Goal: Task Accomplishment & Management: Manage account settings

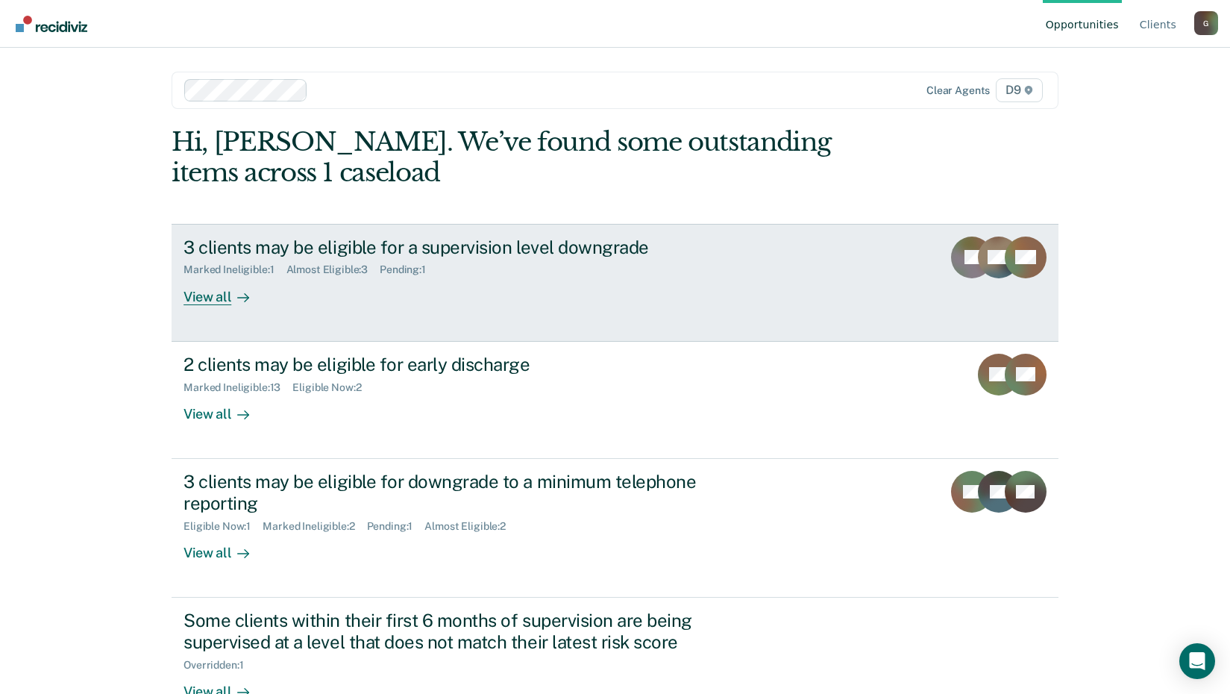
click at [204, 291] on div "View all" at bounding box center [226, 290] width 84 height 29
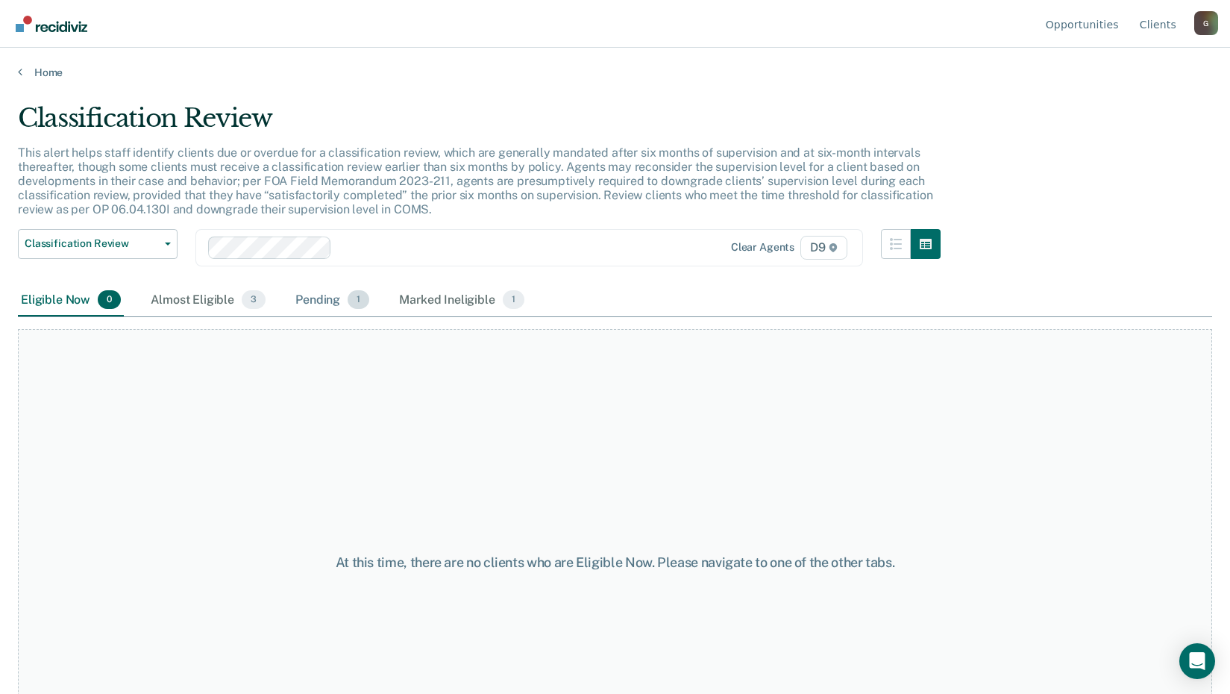
click at [328, 298] on div "Pending 1" at bounding box center [332, 300] width 80 height 33
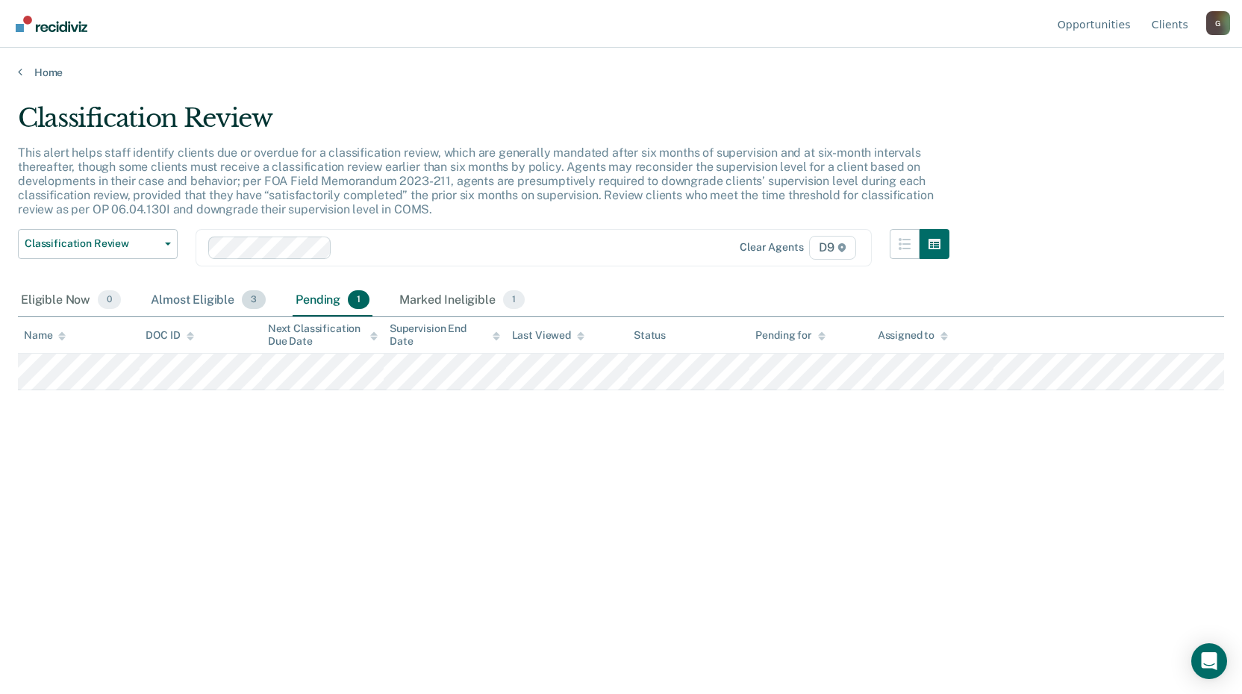
click at [197, 300] on div "Almost Eligible 3" at bounding box center [208, 300] width 121 height 33
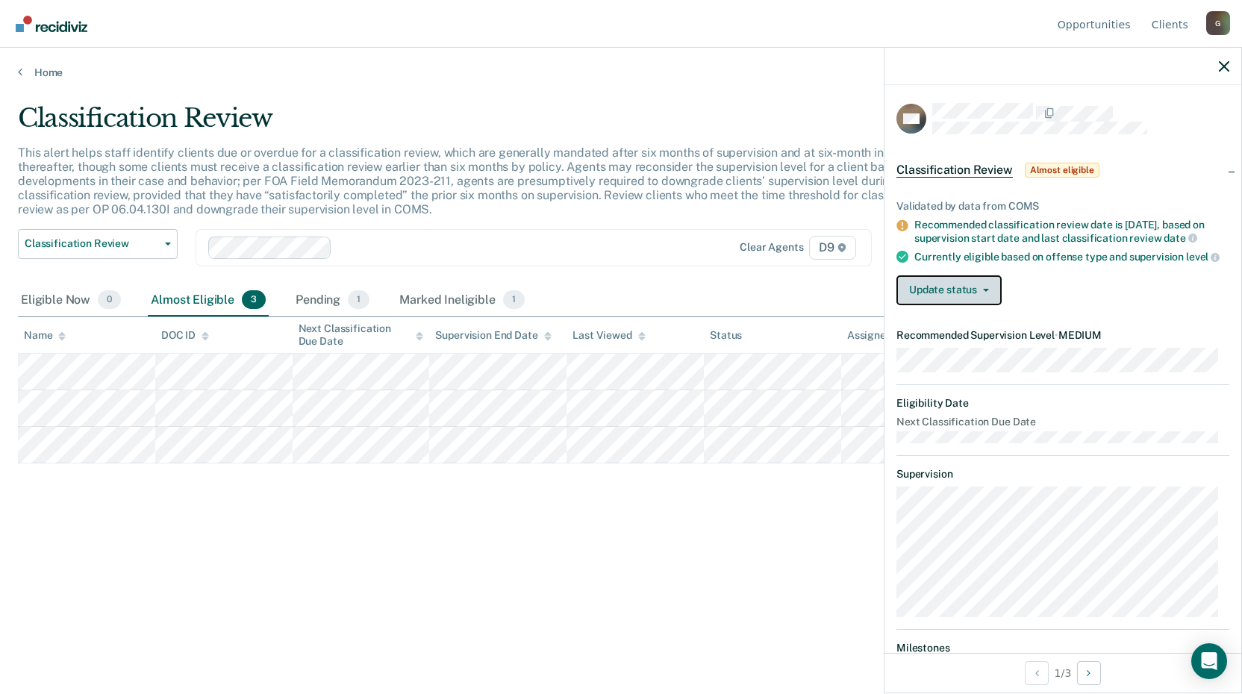
click at [985, 292] on icon "button" at bounding box center [986, 290] width 6 height 3
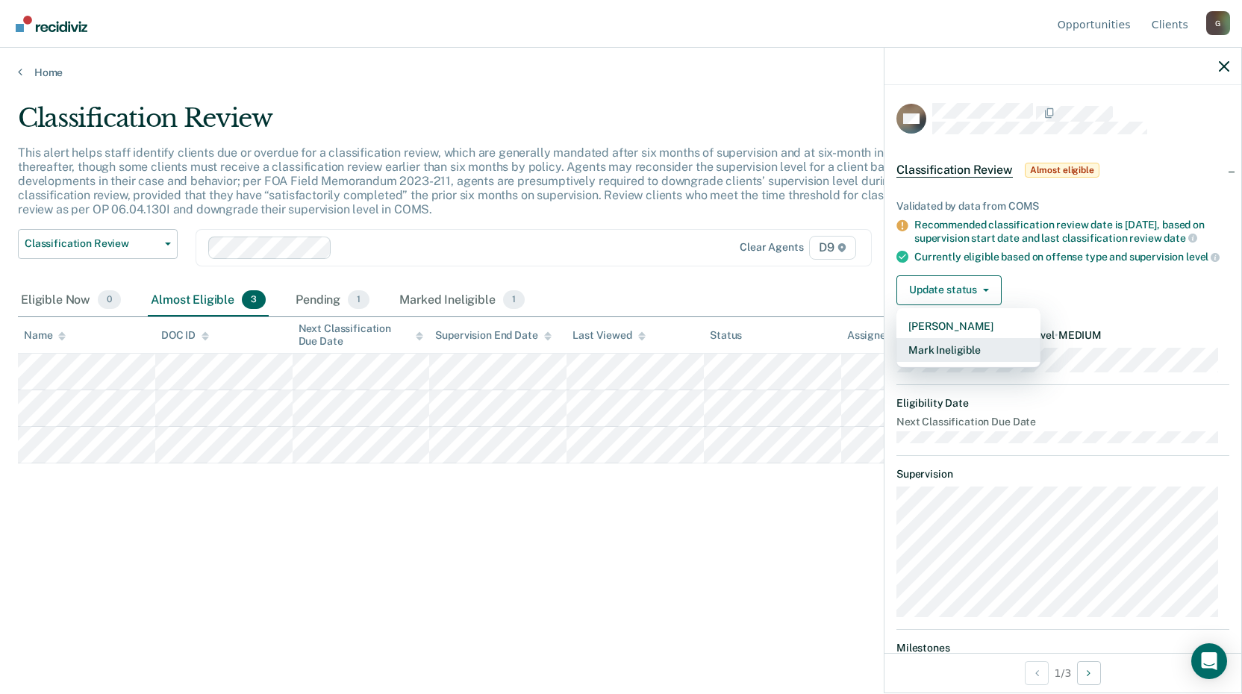
click at [966, 359] on button "Mark Ineligible" at bounding box center [968, 350] width 144 height 24
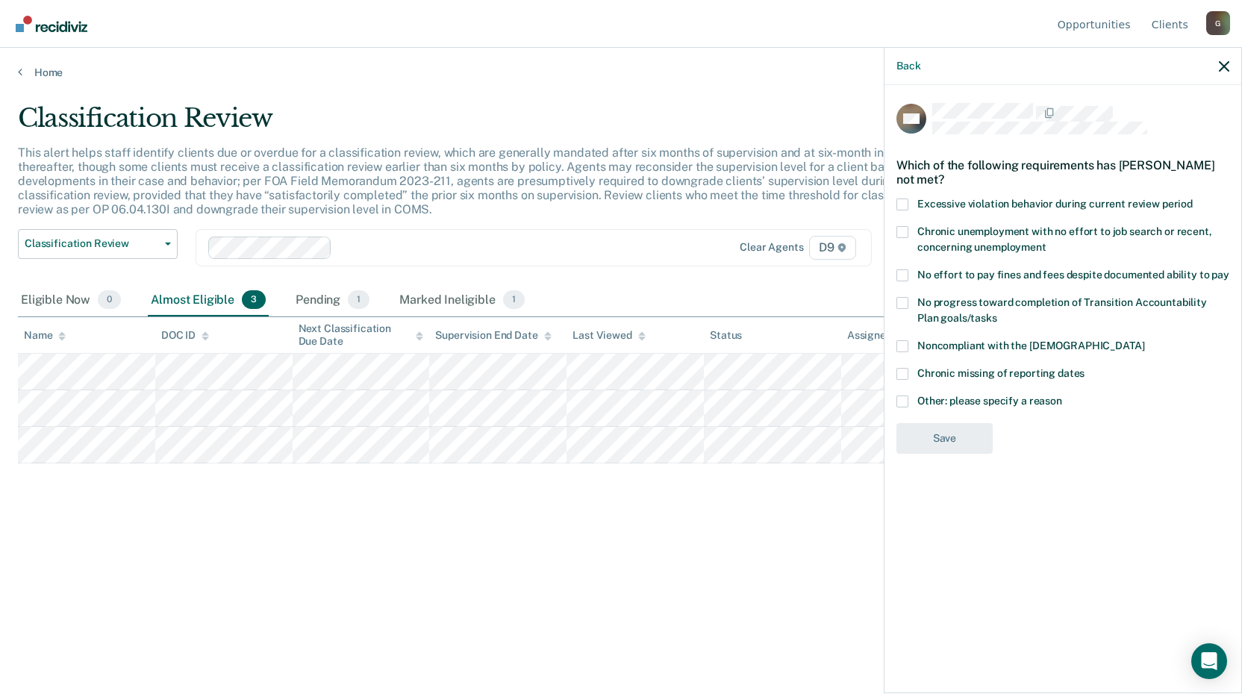
click at [902, 201] on span at bounding box center [902, 204] width 12 height 12
click at [1192, 198] on input "Excessive violation behavior during current review period" at bounding box center [1192, 198] width 0 height 0
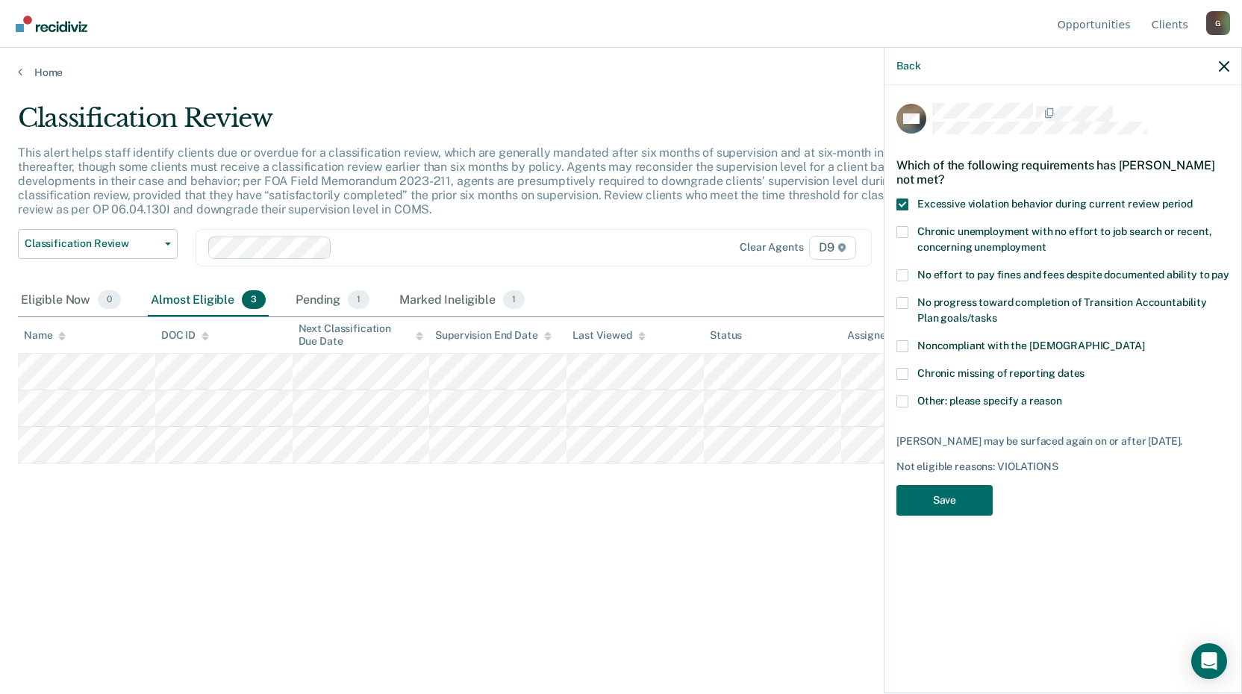
click at [902, 345] on span at bounding box center [902, 346] width 12 height 12
click at [1144, 340] on input "Noncompliant with the [DEMOGRAPHIC_DATA]" at bounding box center [1144, 340] width 0 height 0
click at [904, 399] on span at bounding box center [902, 401] width 12 height 12
click at [1062, 395] on input "Other: please specify a reason" at bounding box center [1062, 395] width 0 height 0
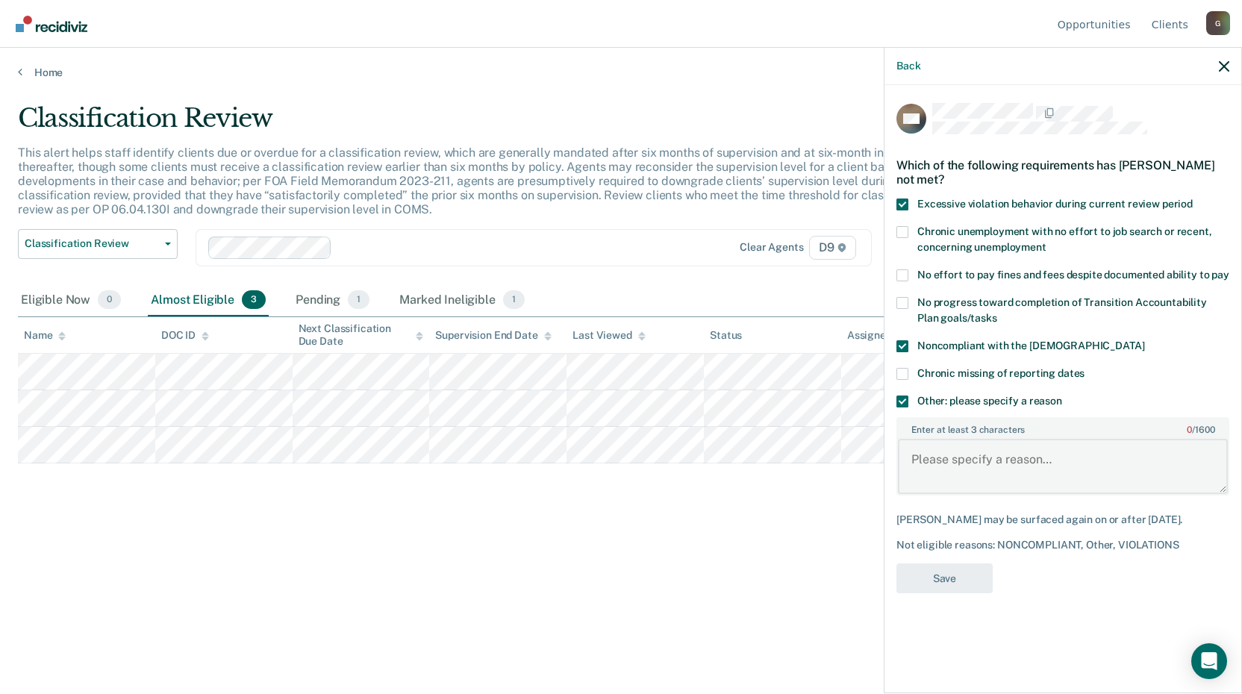
click at [926, 462] on textarea "Enter at least 3 characters 0 / 1600" at bounding box center [1063, 466] width 330 height 55
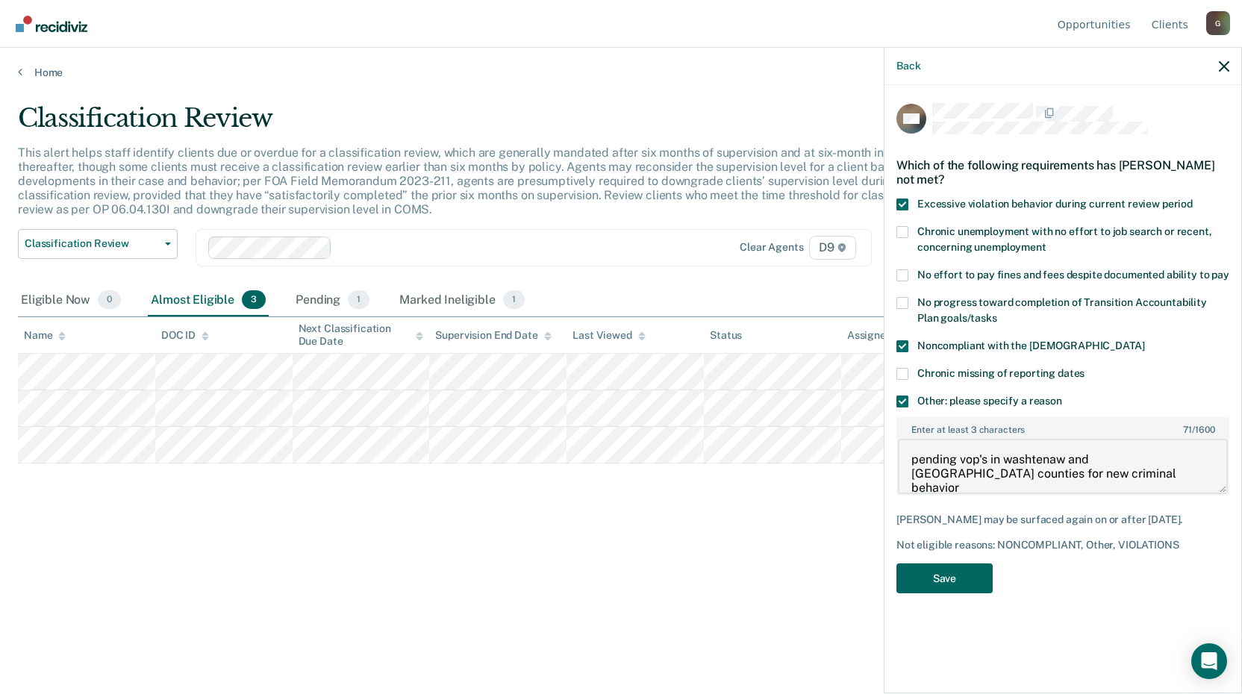
type textarea "pending vop's in washtenaw and [GEOGRAPHIC_DATA] counties for new criminal beha…"
click at [923, 572] on button "Save" at bounding box center [944, 578] width 96 height 31
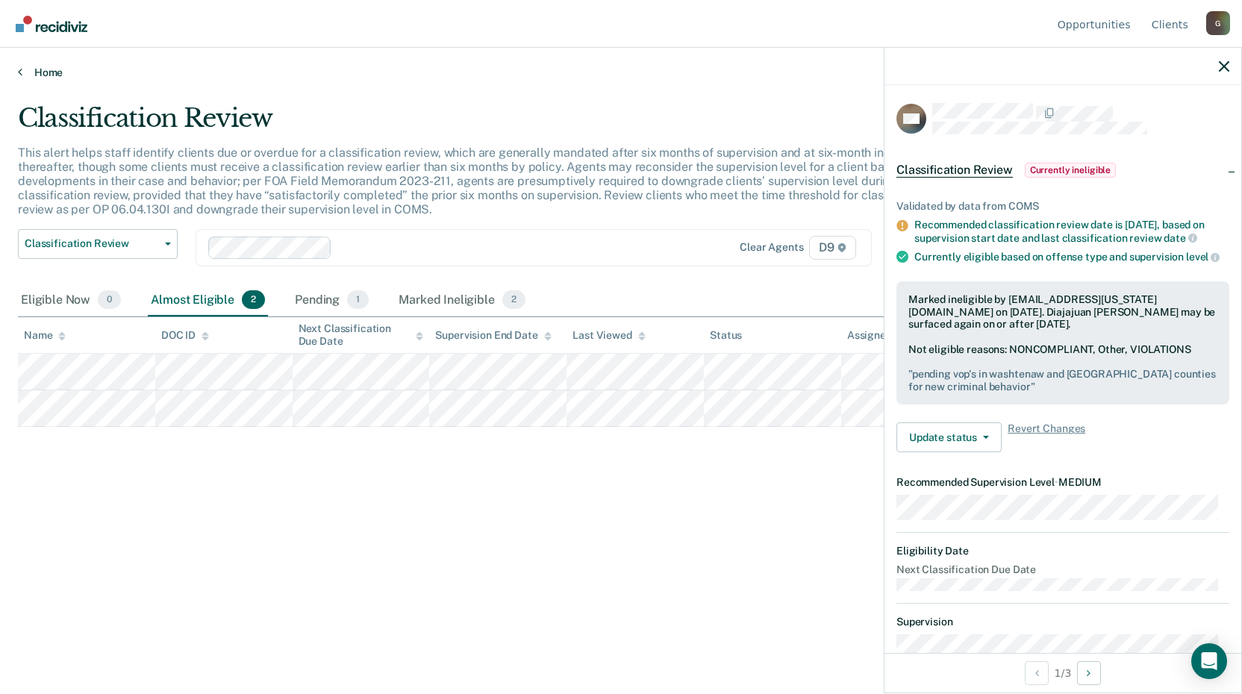
click at [50, 72] on link "Home" at bounding box center [621, 72] width 1206 height 13
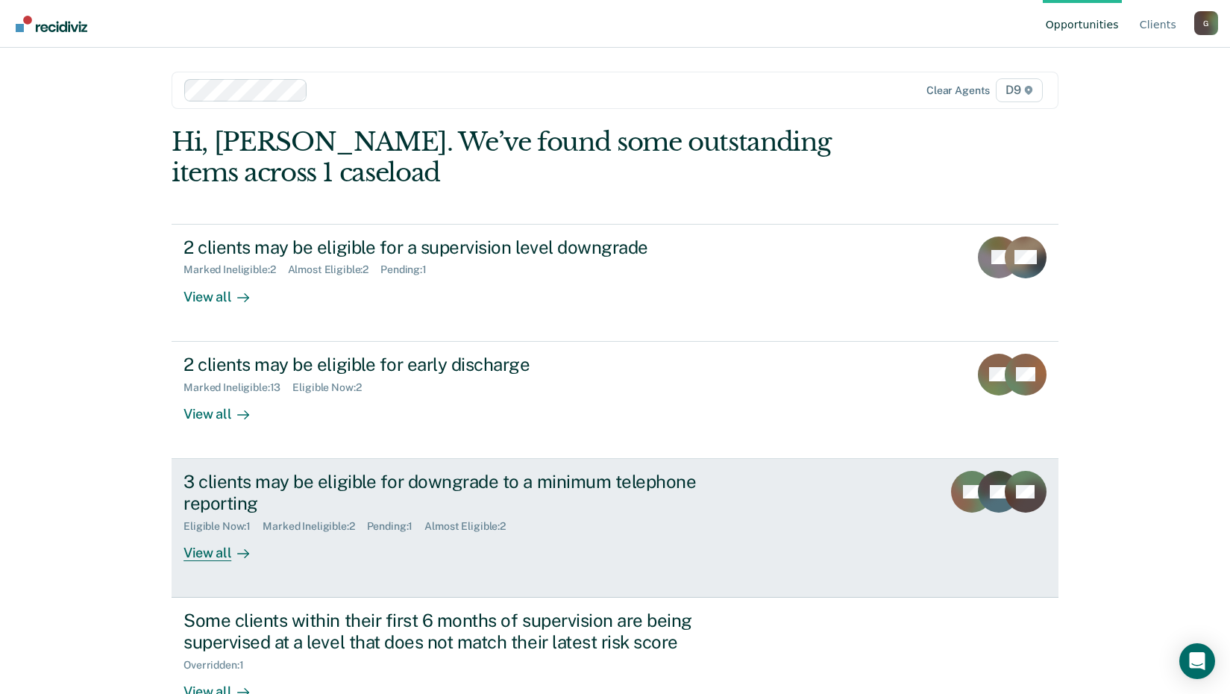
click at [201, 553] on div "View all" at bounding box center [226, 546] width 84 height 29
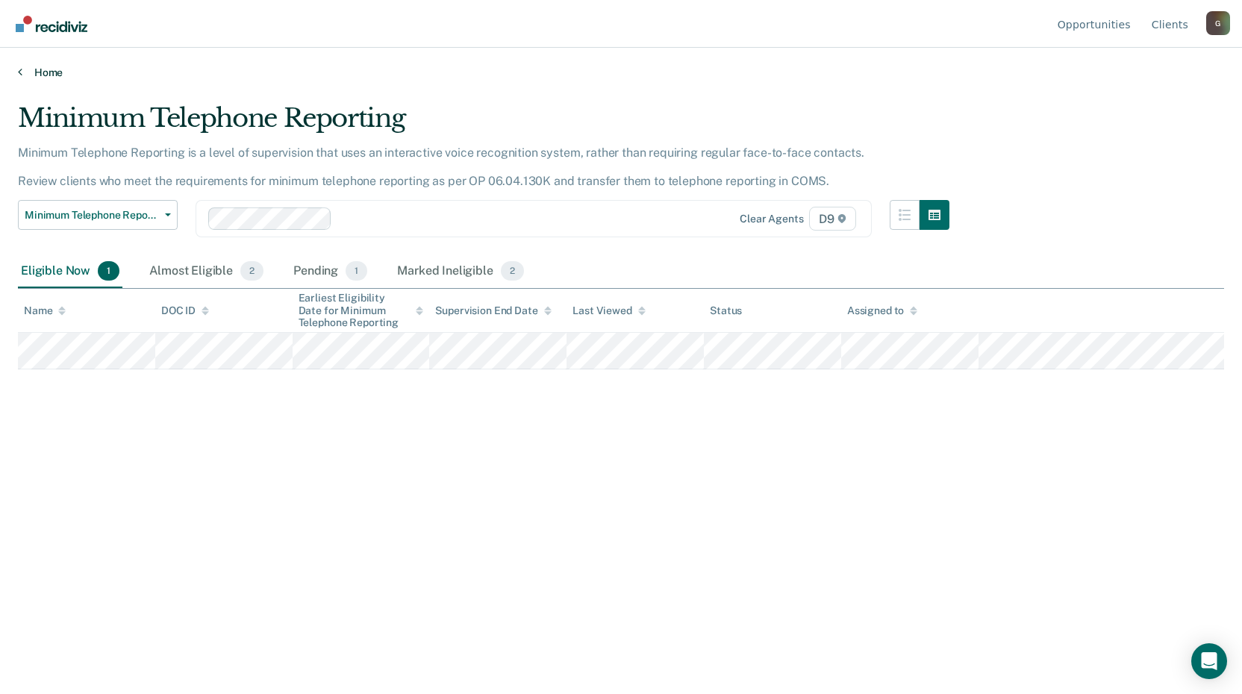
click at [51, 71] on link "Home" at bounding box center [621, 72] width 1206 height 13
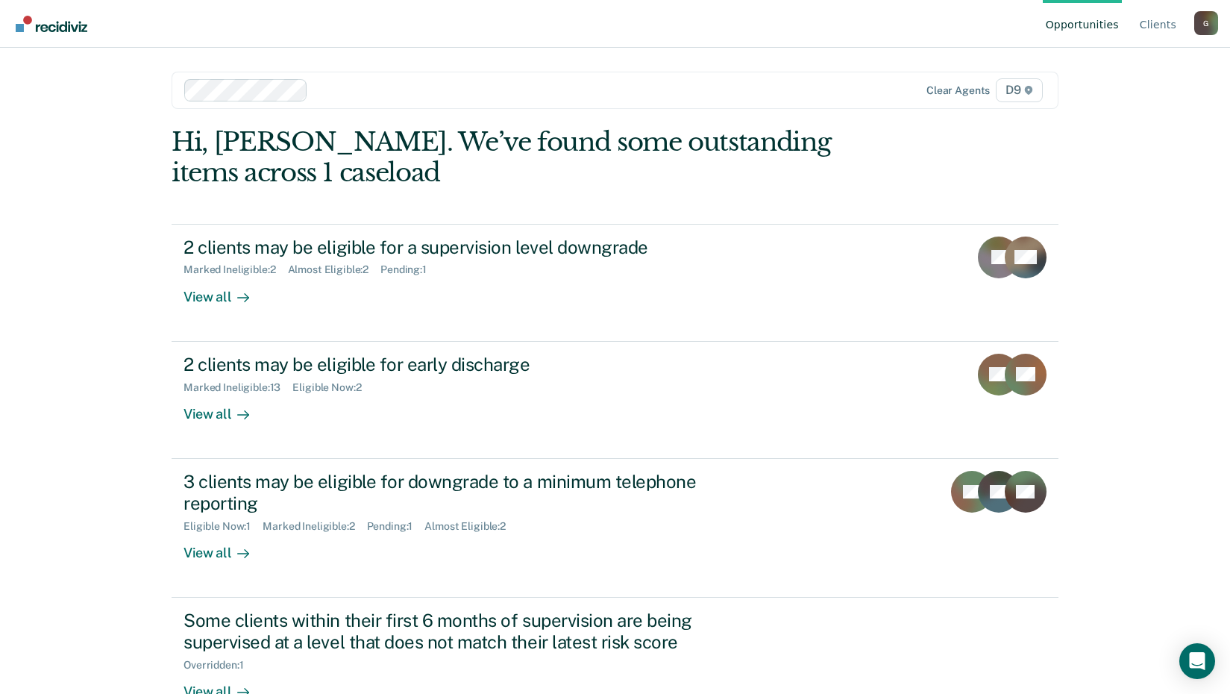
scroll to position [43, 0]
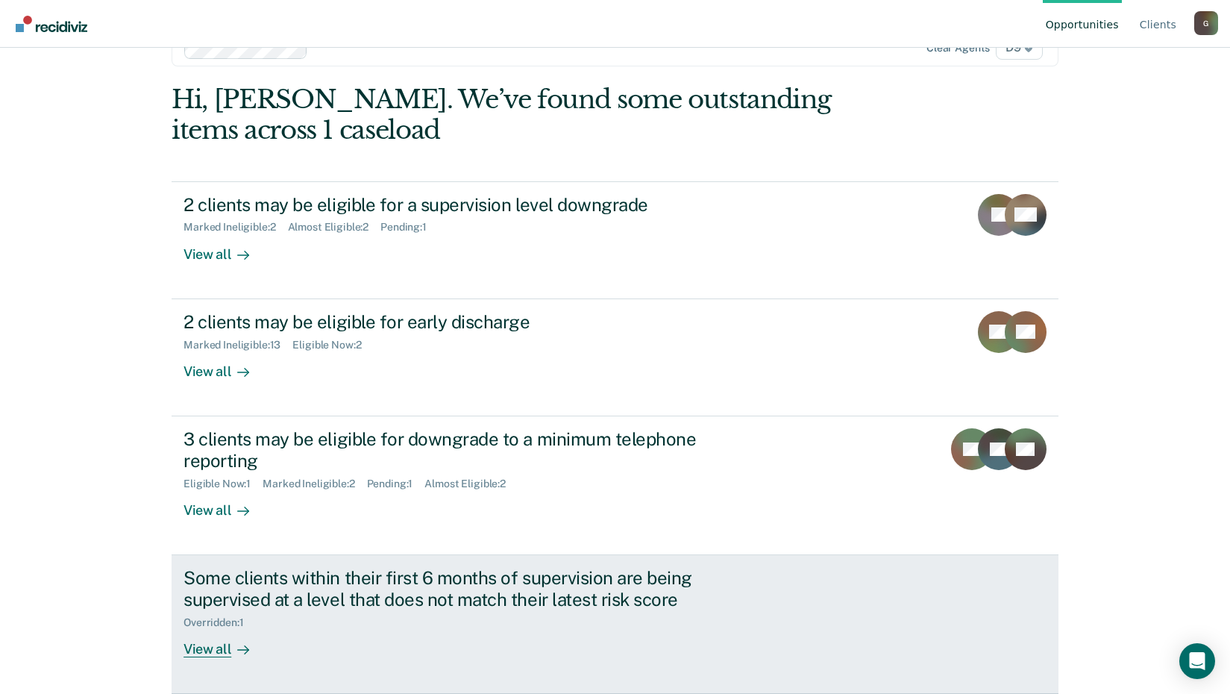
click at [209, 645] on div "View all" at bounding box center [226, 642] width 84 height 29
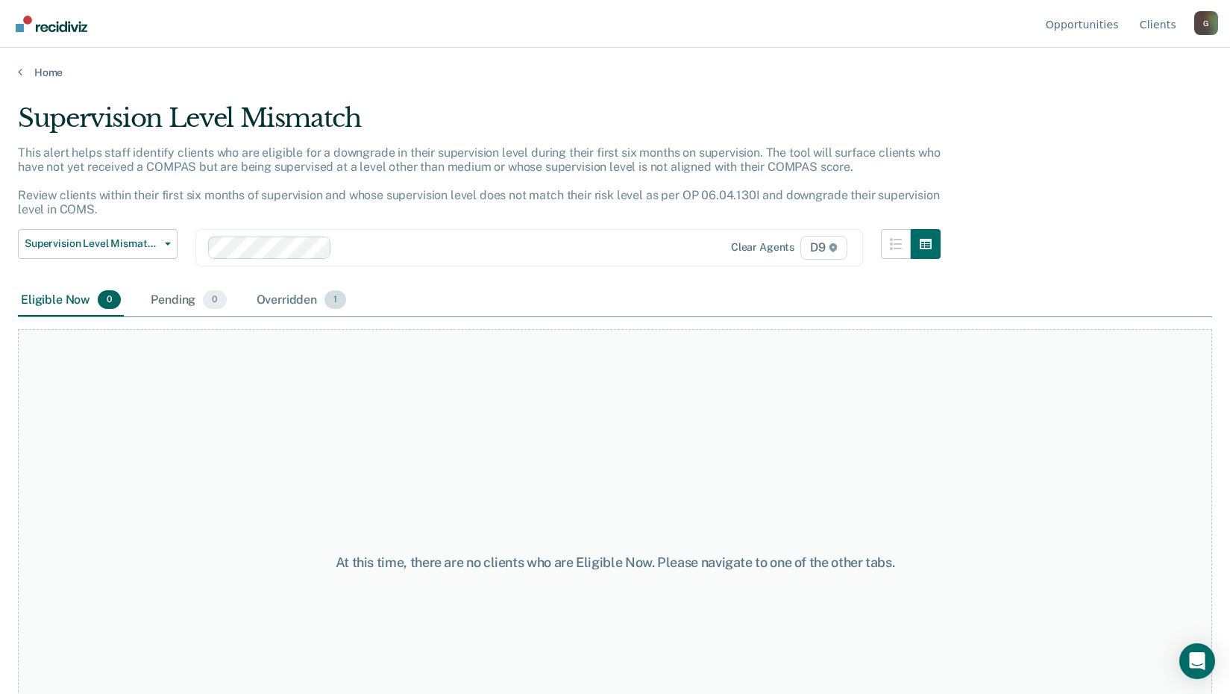
click at [305, 291] on div "Overridden 1" at bounding box center [302, 300] width 96 height 33
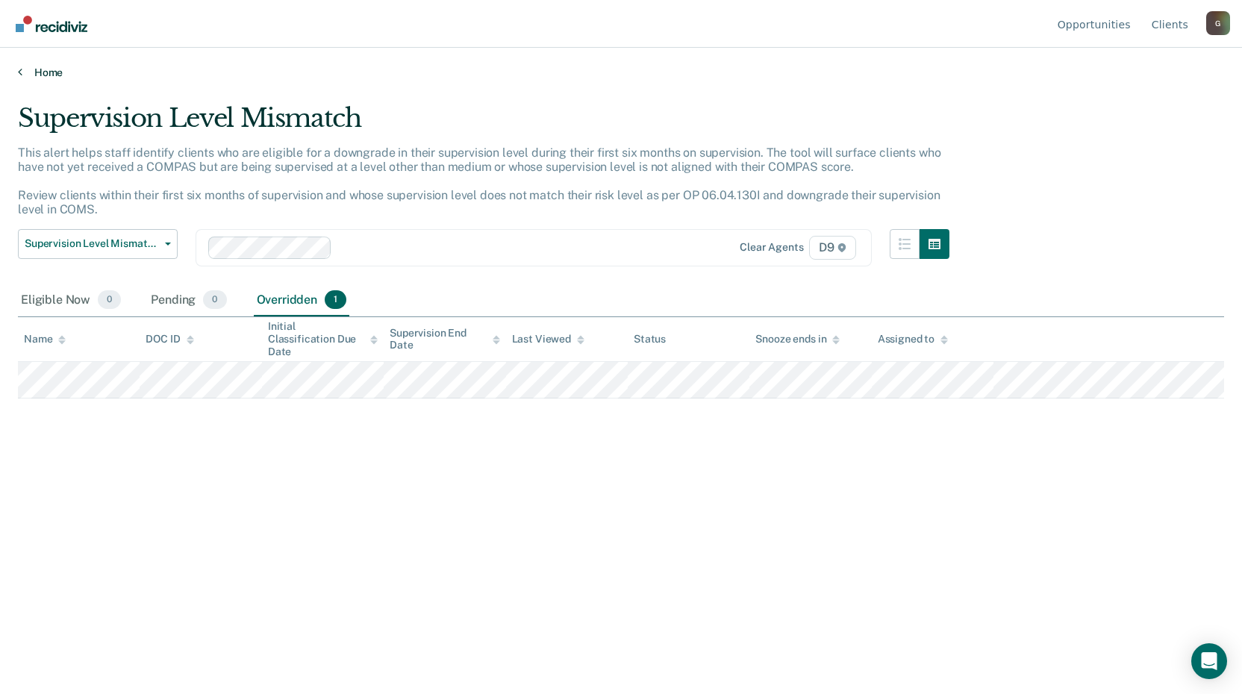
click at [42, 71] on link "Home" at bounding box center [621, 72] width 1206 height 13
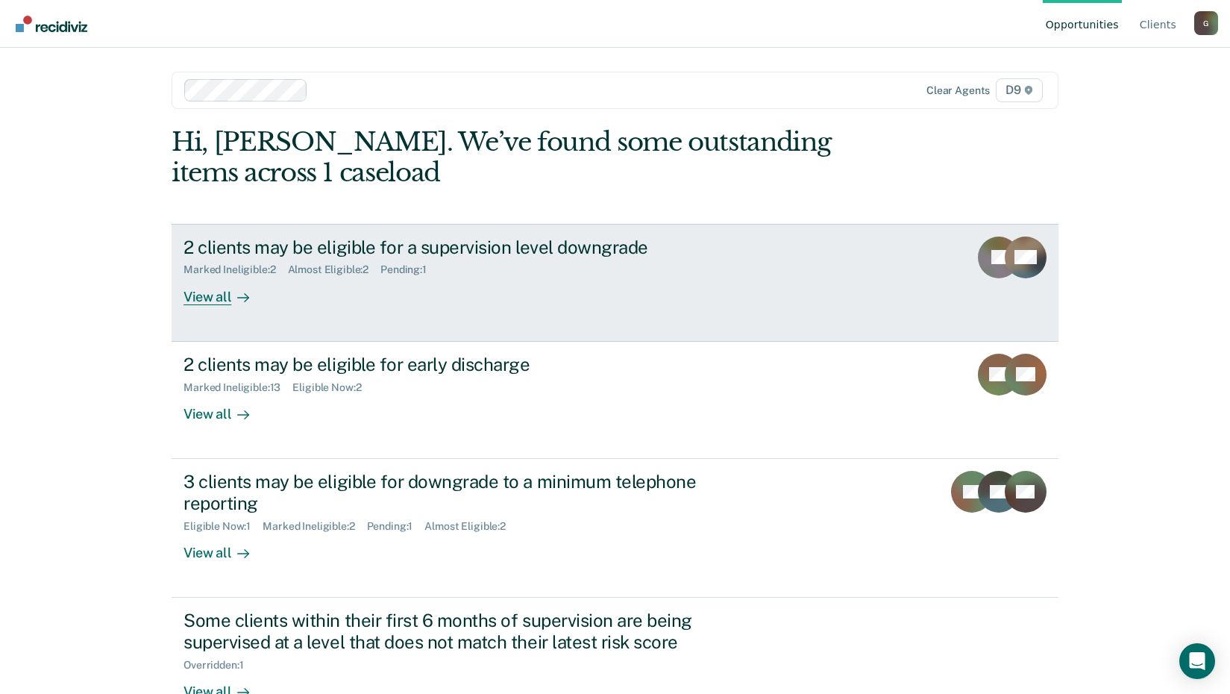
click at [296, 247] on div "2 clients may be eligible for a supervision level downgrade" at bounding box center [446, 248] width 524 height 22
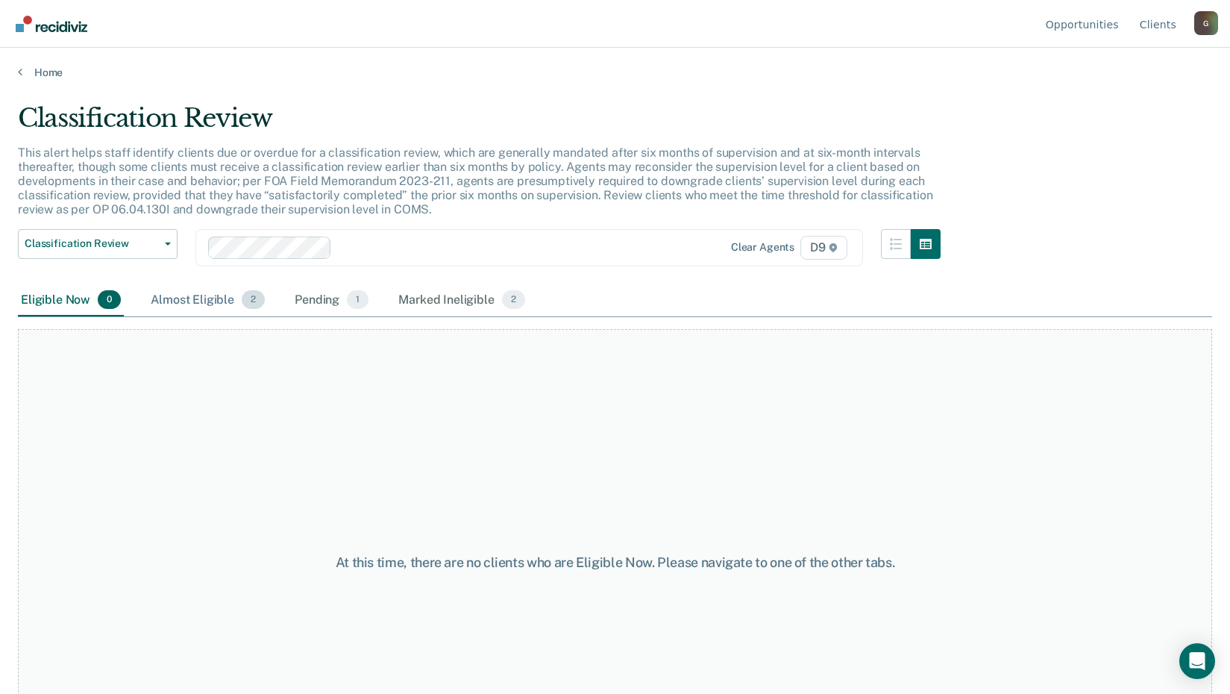
click at [193, 296] on div "Almost Eligible 2" at bounding box center [208, 300] width 120 height 33
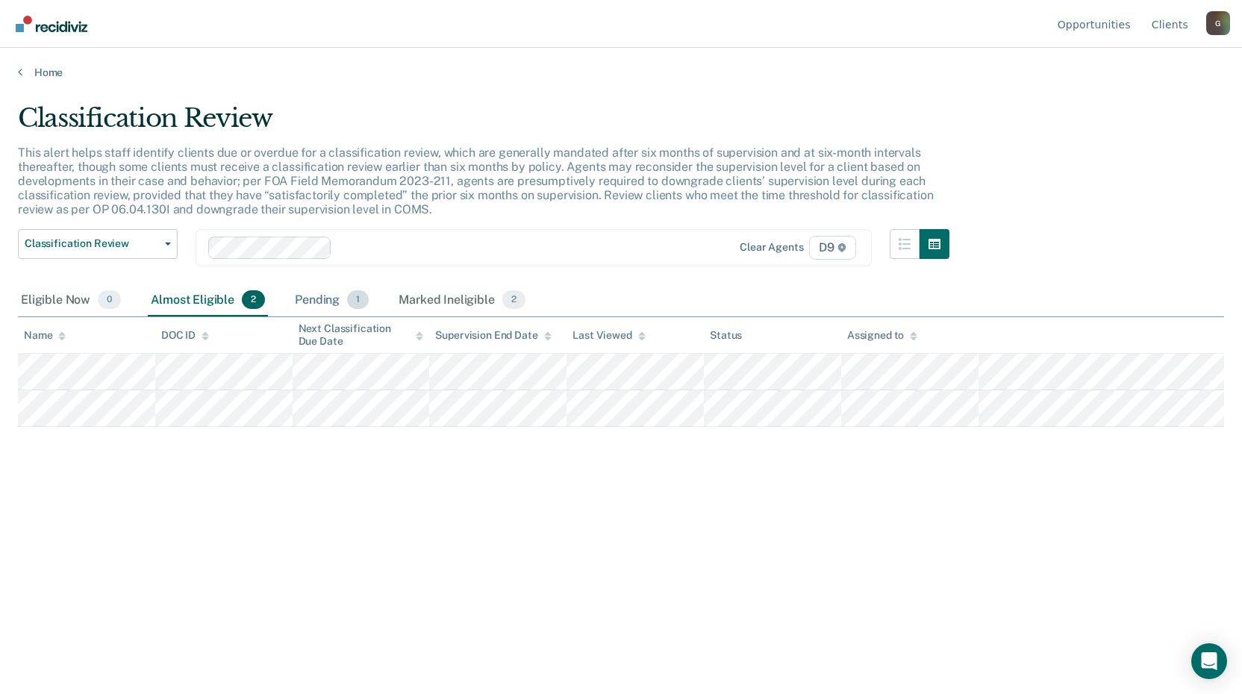
click at [328, 297] on div "Pending 1" at bounding box center [332, 300] width 80 height 33
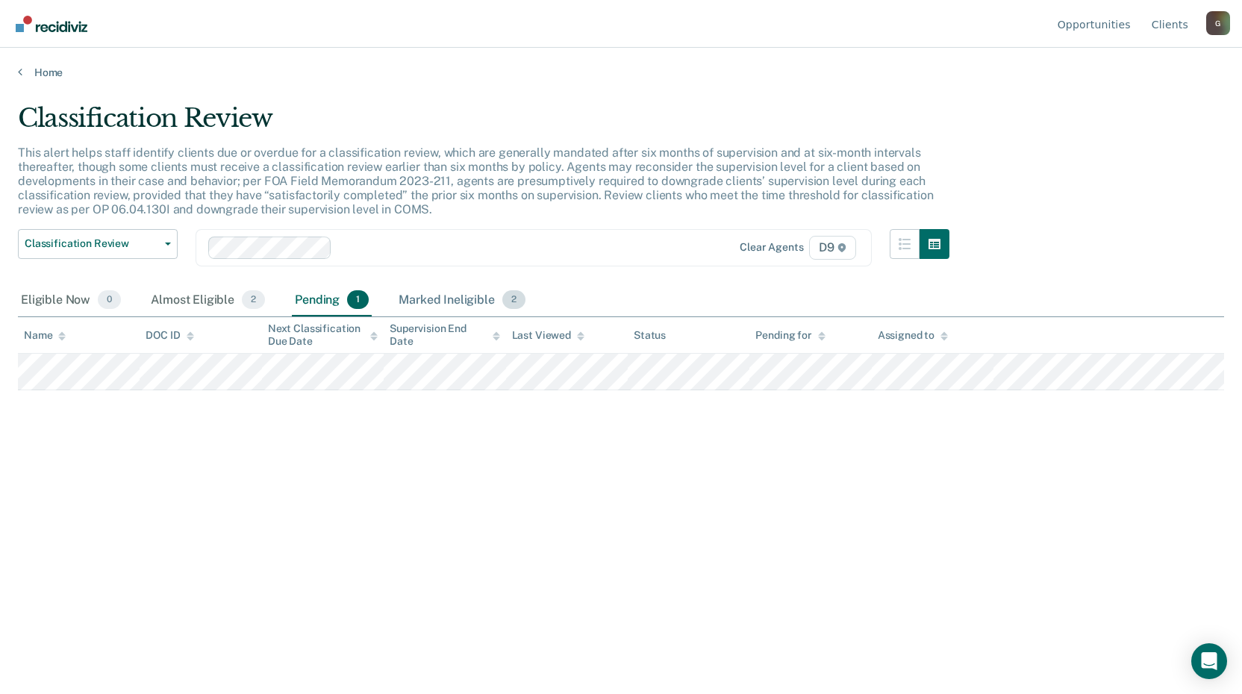
click at [449, 298] on div "Marked Ineligible 2" at bounding box center [461, 300] width 133 height 33
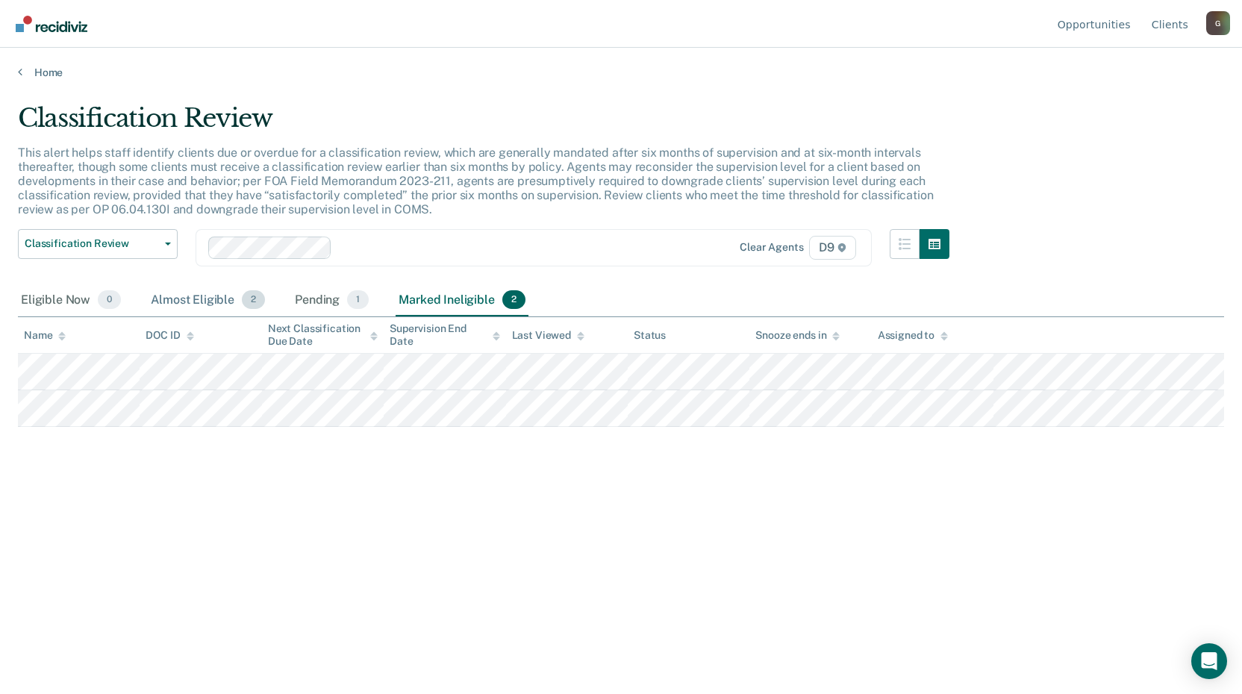
click at [188, 298] on div "Almost Eligible 2" at bounding box center [208, 300] width 120 height 33
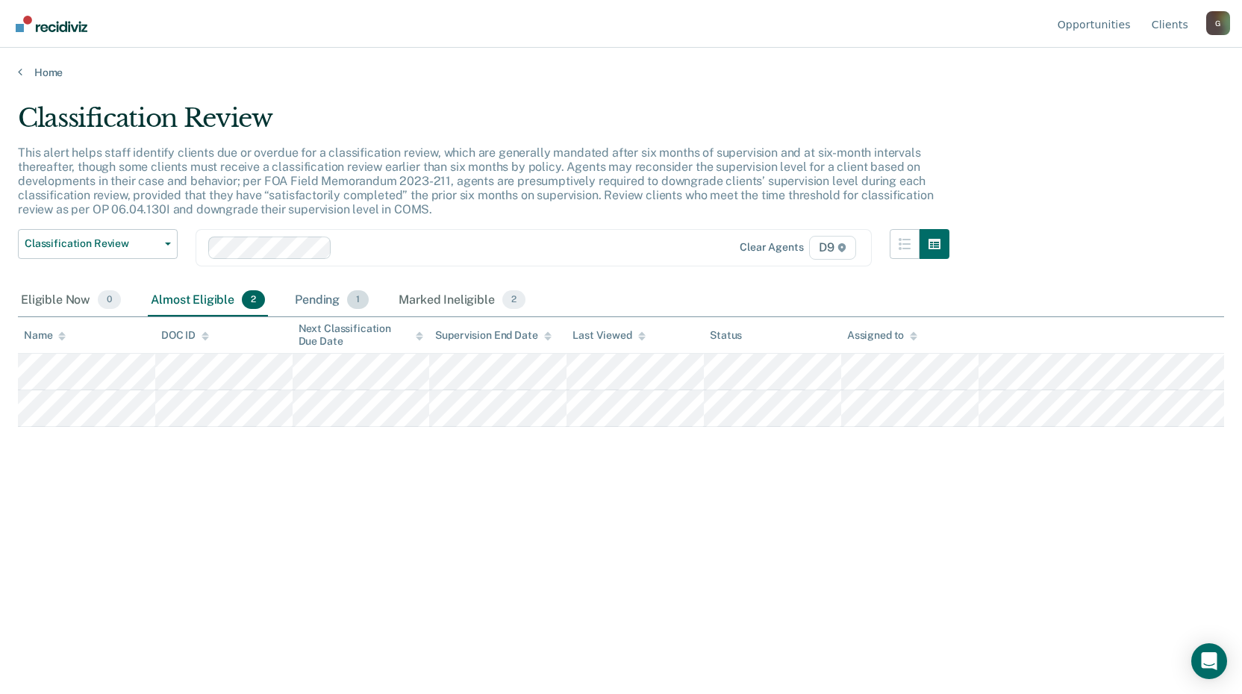
click at [310, 300] on div "Pending 1" at bounding box center [332, 300] width 80 height 33
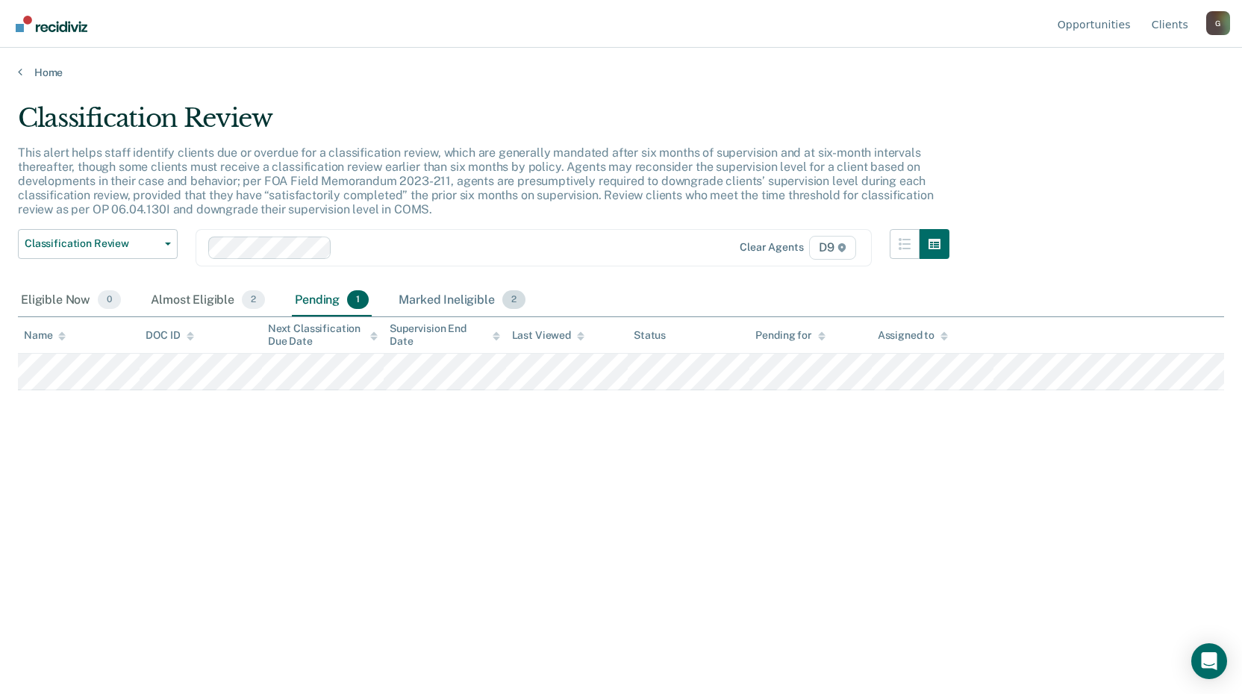
click at [431, 298] on div "Marked Ineligible 2" at bounding box center [461, 300] width 133 height 33
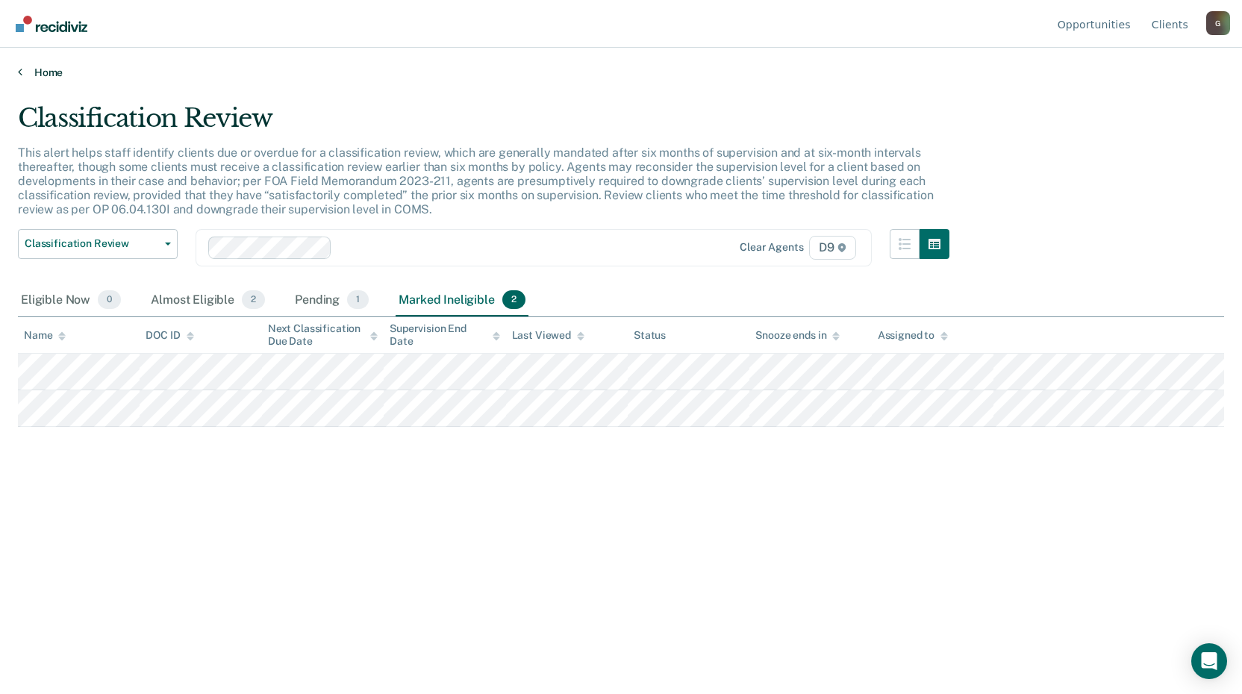
click at [15, 71] on div "Home" at bounding box center [621, 63] width 1242 height 31
click at [48, 75] on link "Home" at bounding box center [621, 72] width 1206 height 13
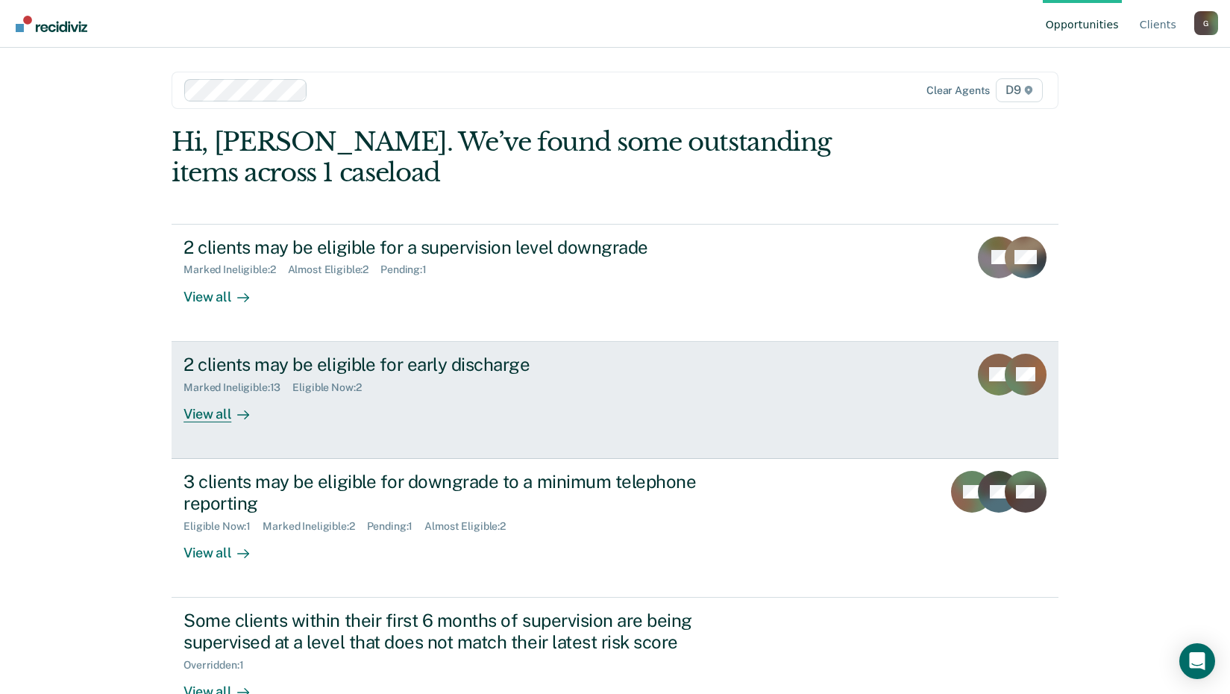
click at [322, 365] on div "2 clients may be eligible for early discharge" at bounding box center [446, 365] width 524 height 22
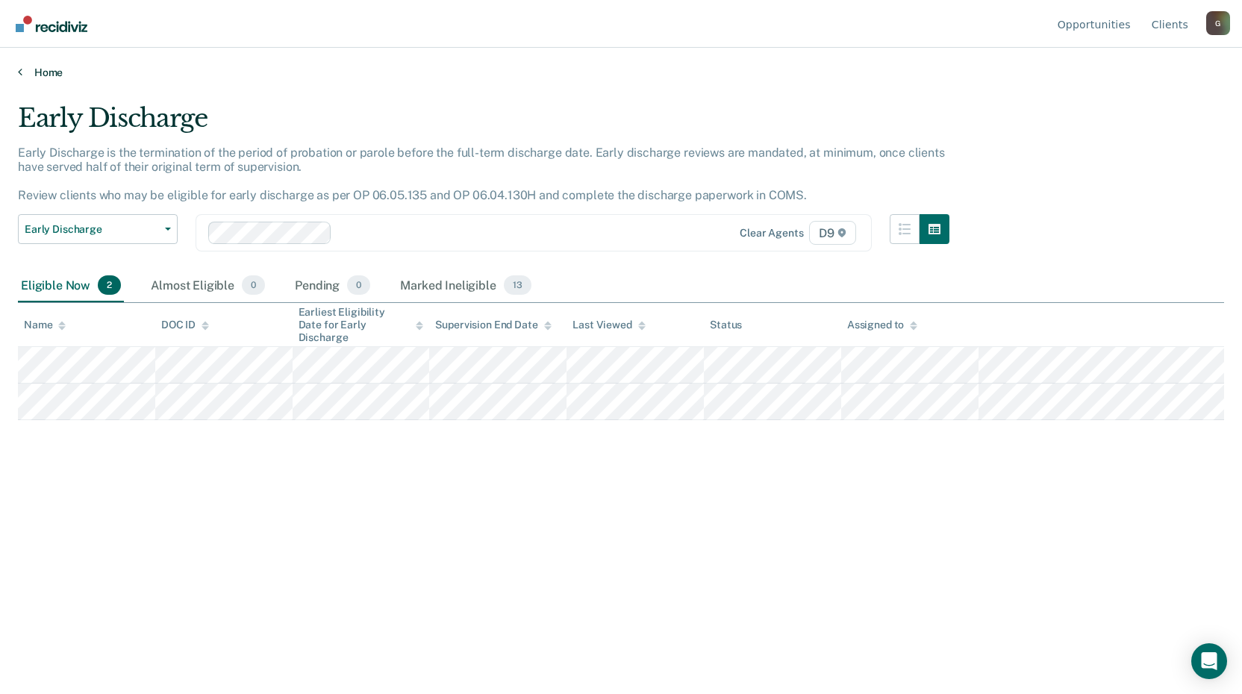
click at [51, 68] on link "Home" at bounding box center [621, 72] width 1206 height 13
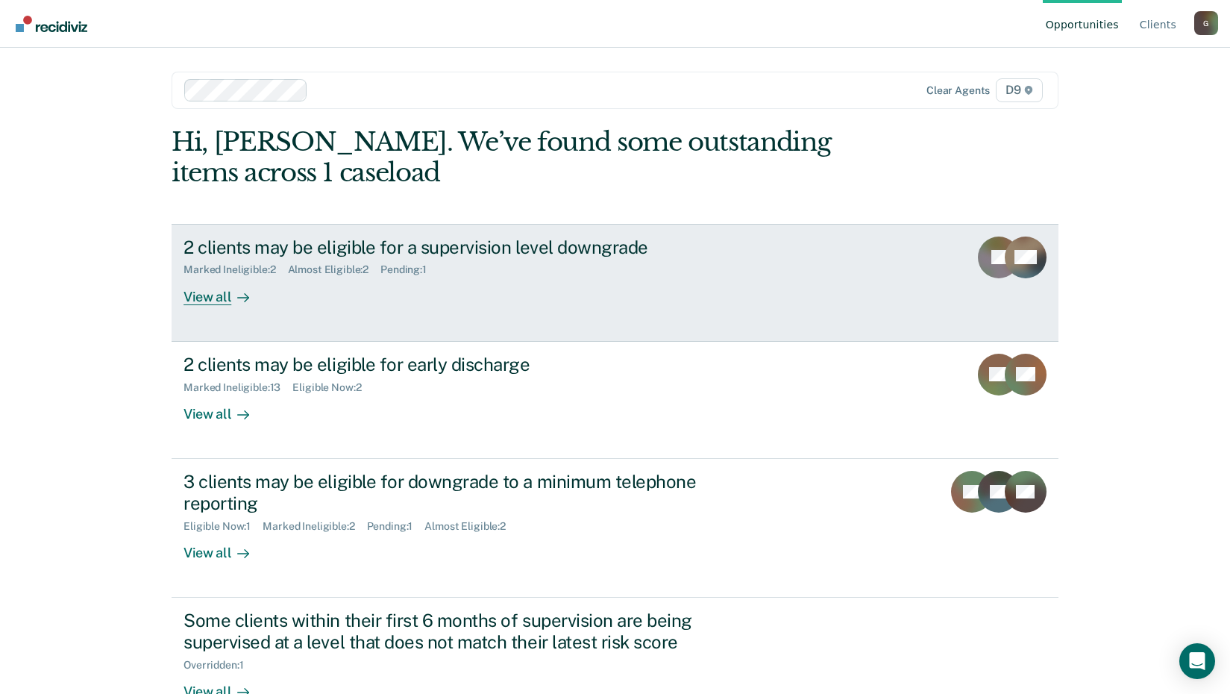
click at [210, 292] on div "View all" at bounding box center [226, 290] width 84 height 29
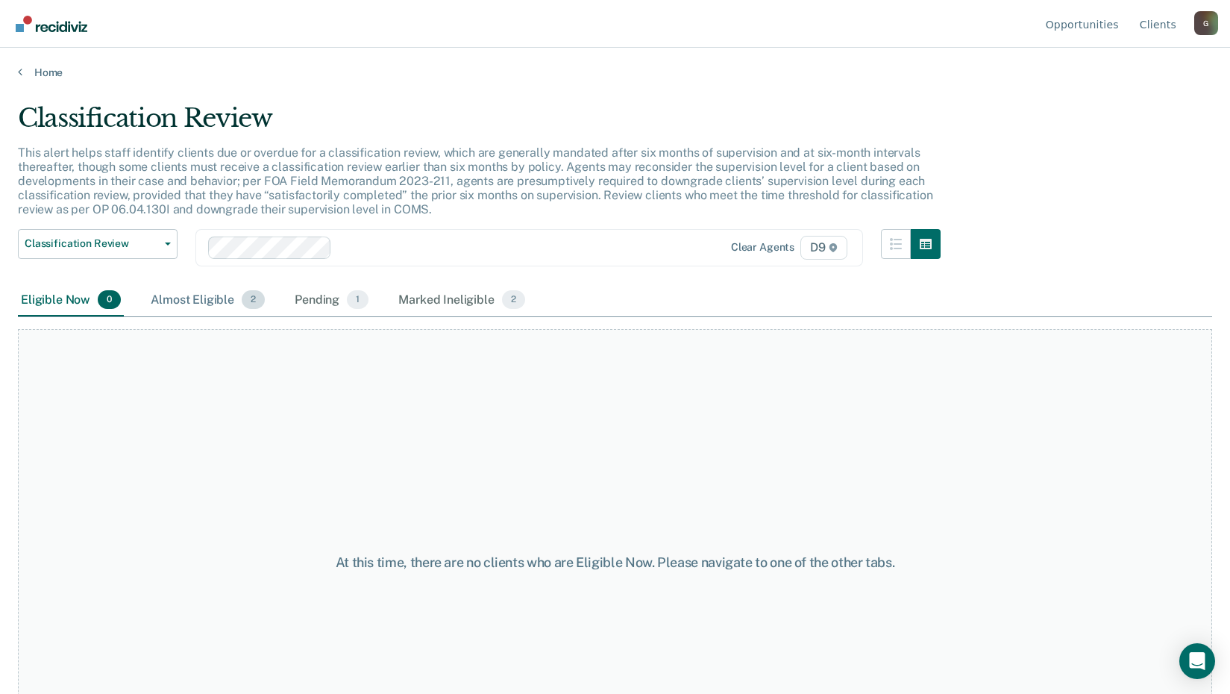
click at [193, 298] on div "Almost Eligible 2" at bounding box center [208, 300] width 120 height 33
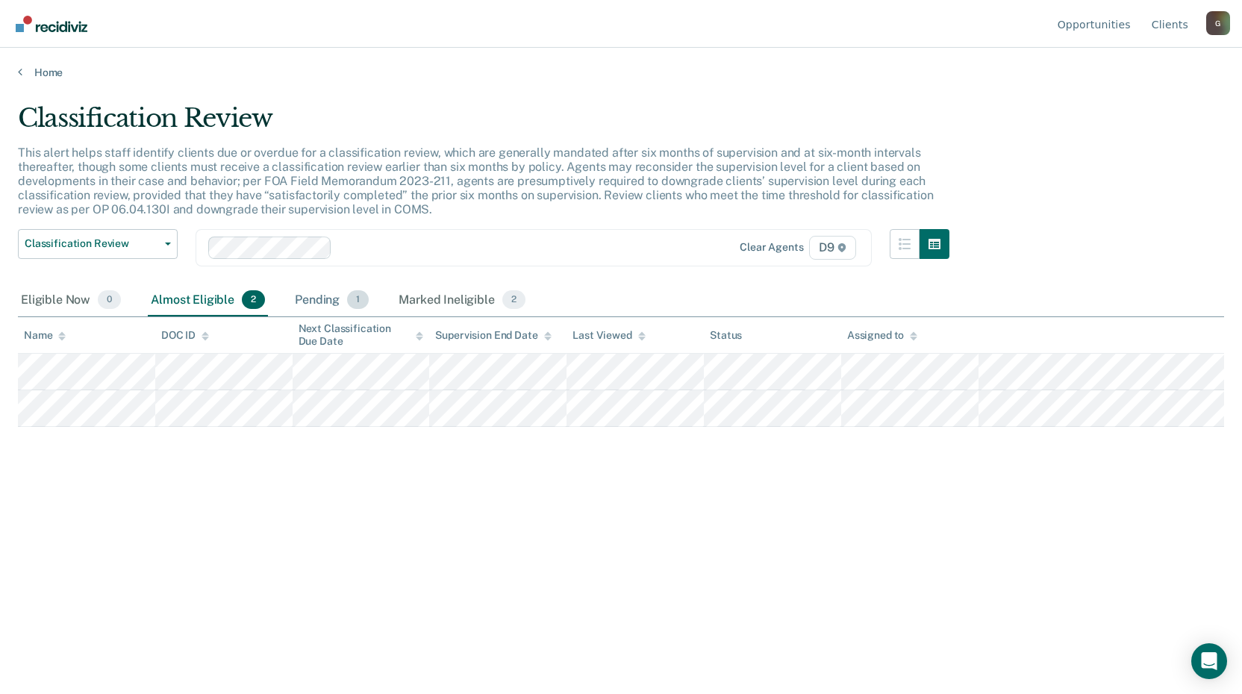
click at [322, 299] on div "Pending 1" at bounding box center [332, 300] width 80 height 33
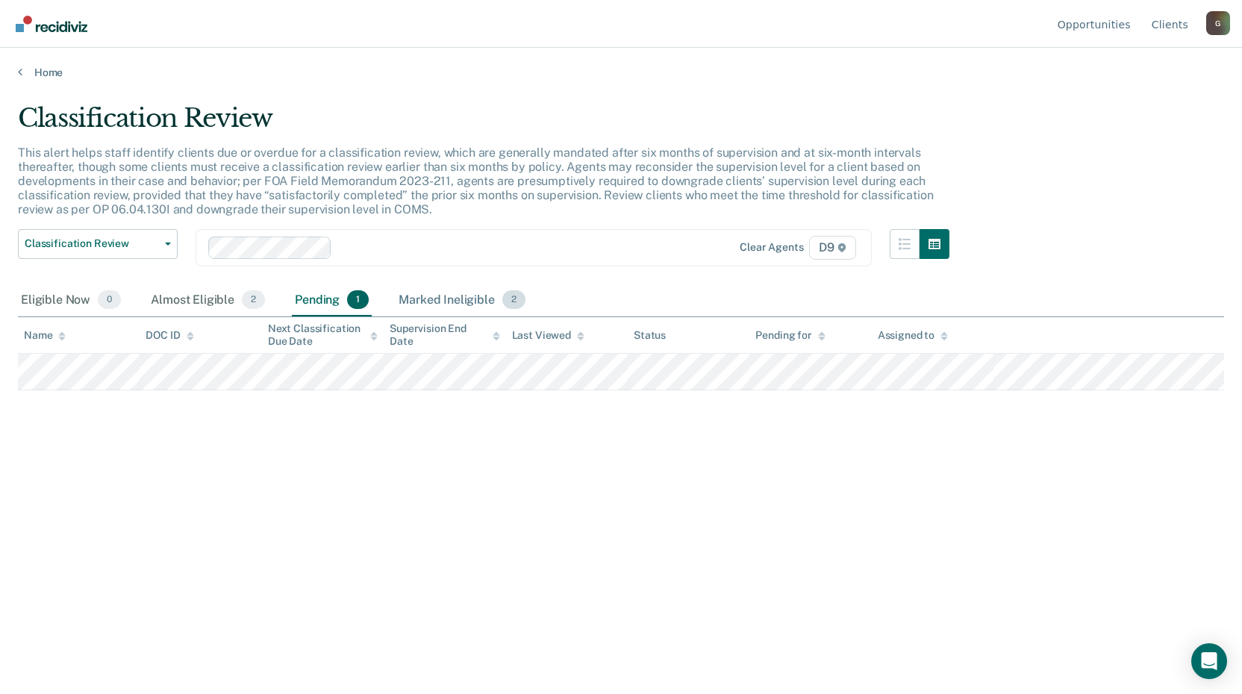
click at [431, 297] on div "Marked Ineligible 2" at bounding box center [461, 300] width 133 height 33
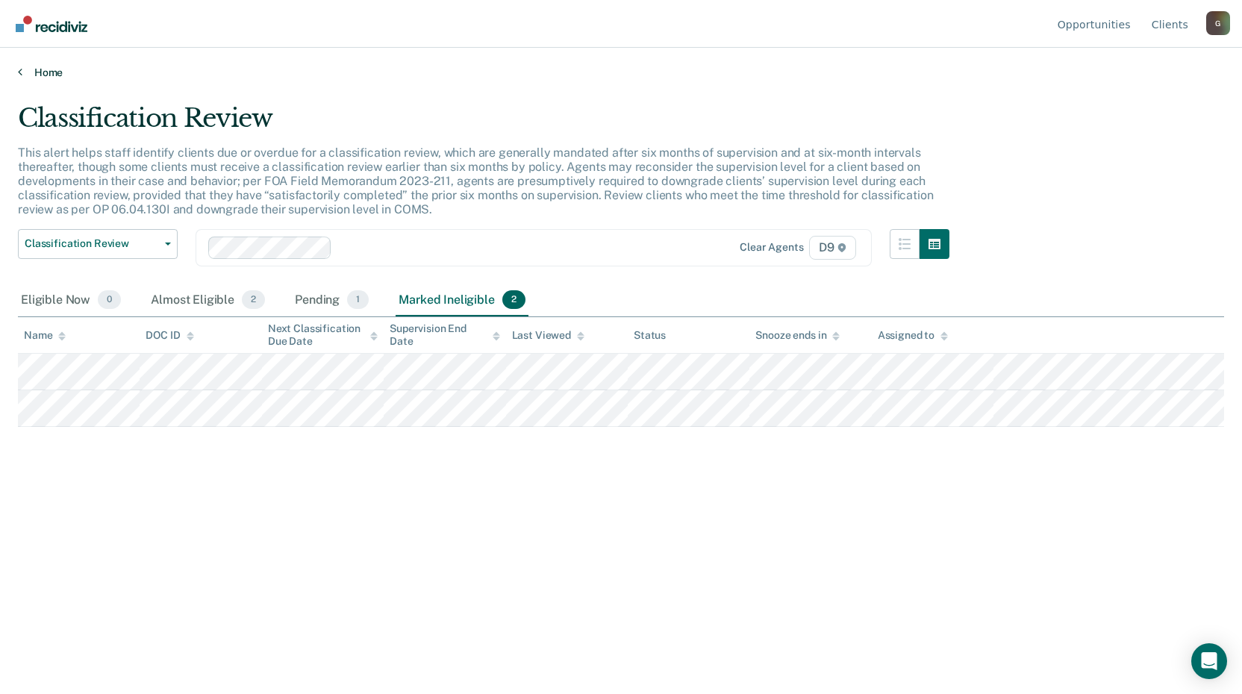
click at [47, 73] on link "Home" at bounding box center [621, 72] width 1206 height 13
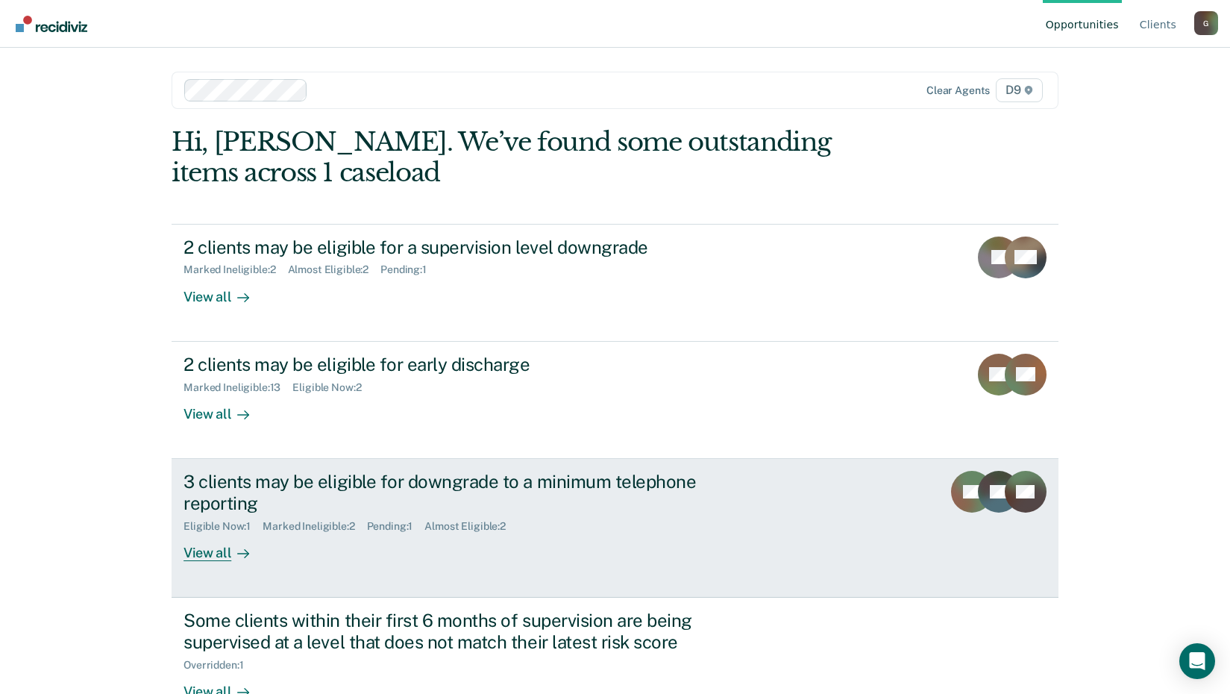
click at [363, 475] on div "3 clients may be eligible for downgrade to a minimum telephone reporting" at bounding box center [446, 492] width 524 height 43
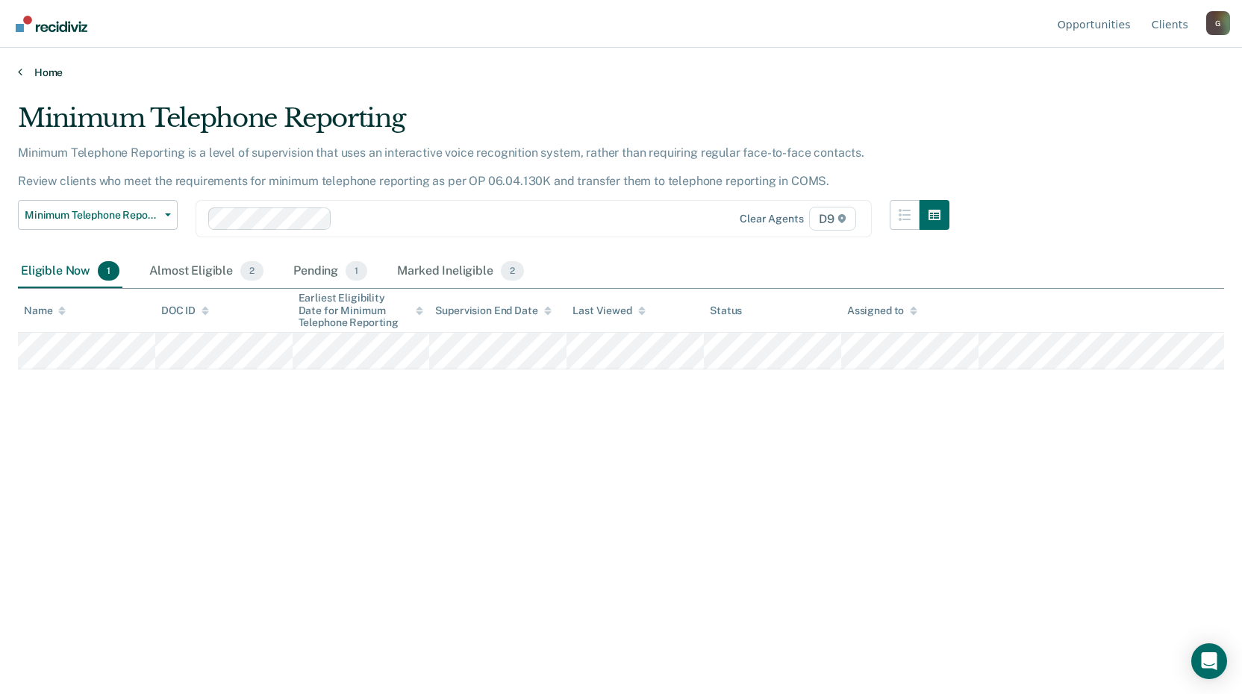
click at [48, 66] on link "Home" at bounding box center [621, 72] width 1206 height 13
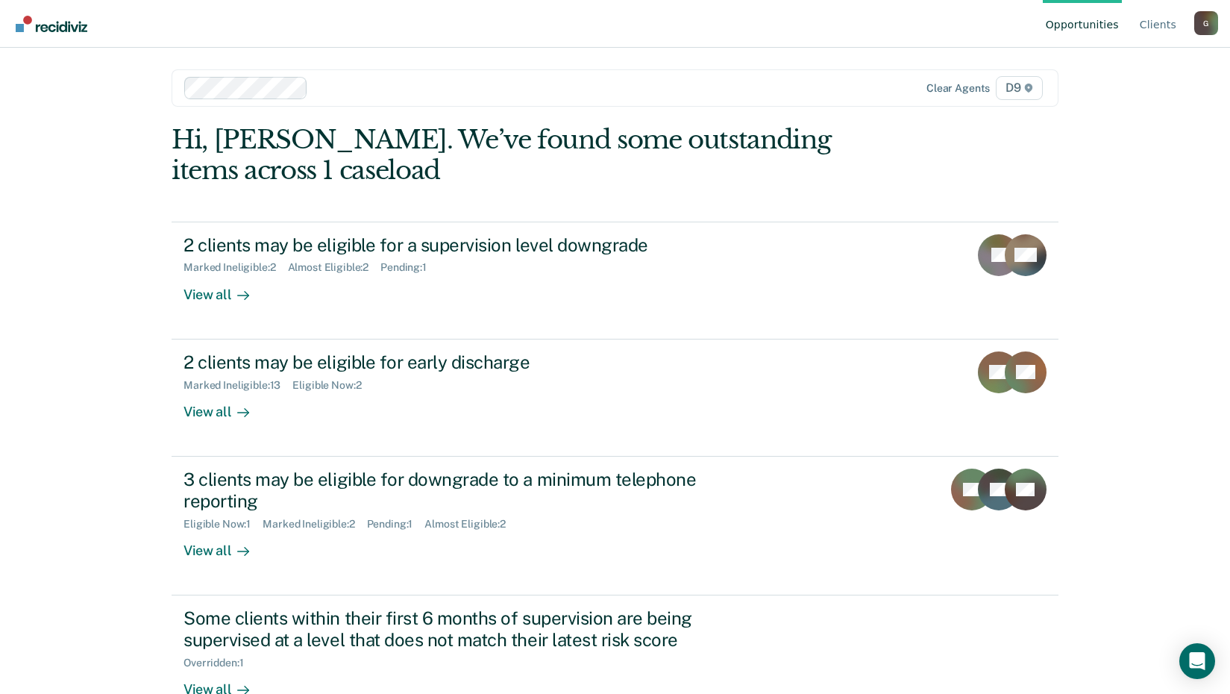
scroll to position [1, 0]
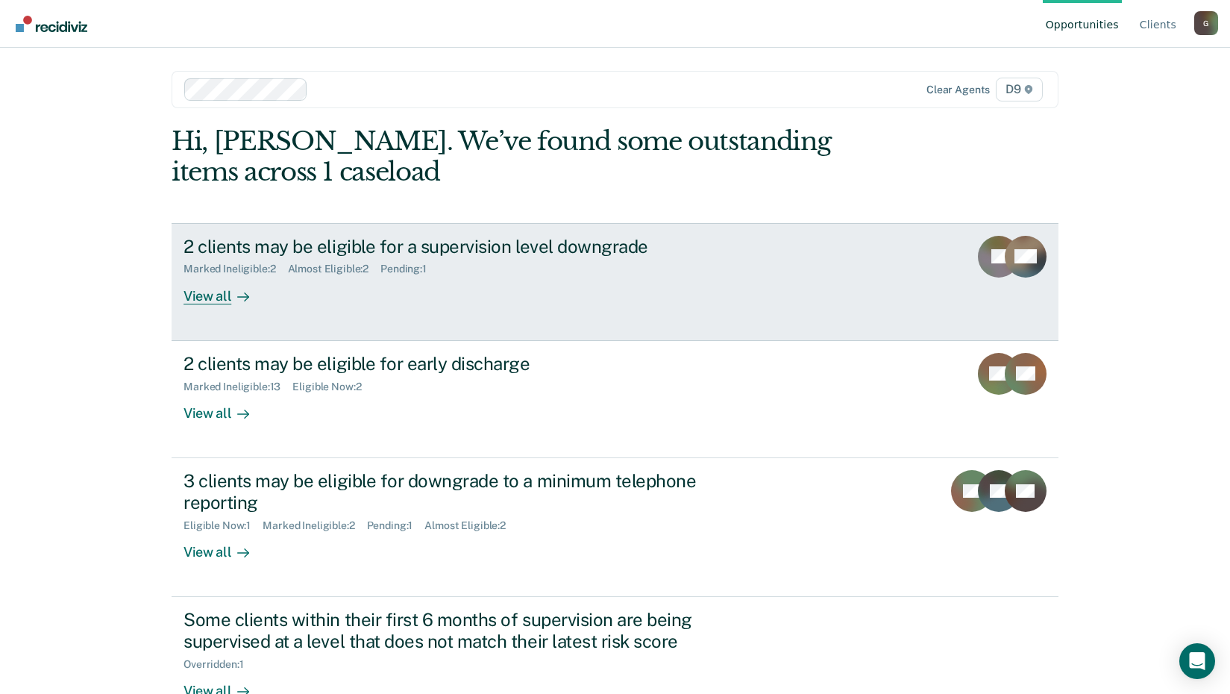
click at [206, 295] on div "View all" at bounding box center [226, 289] width 84 height 29
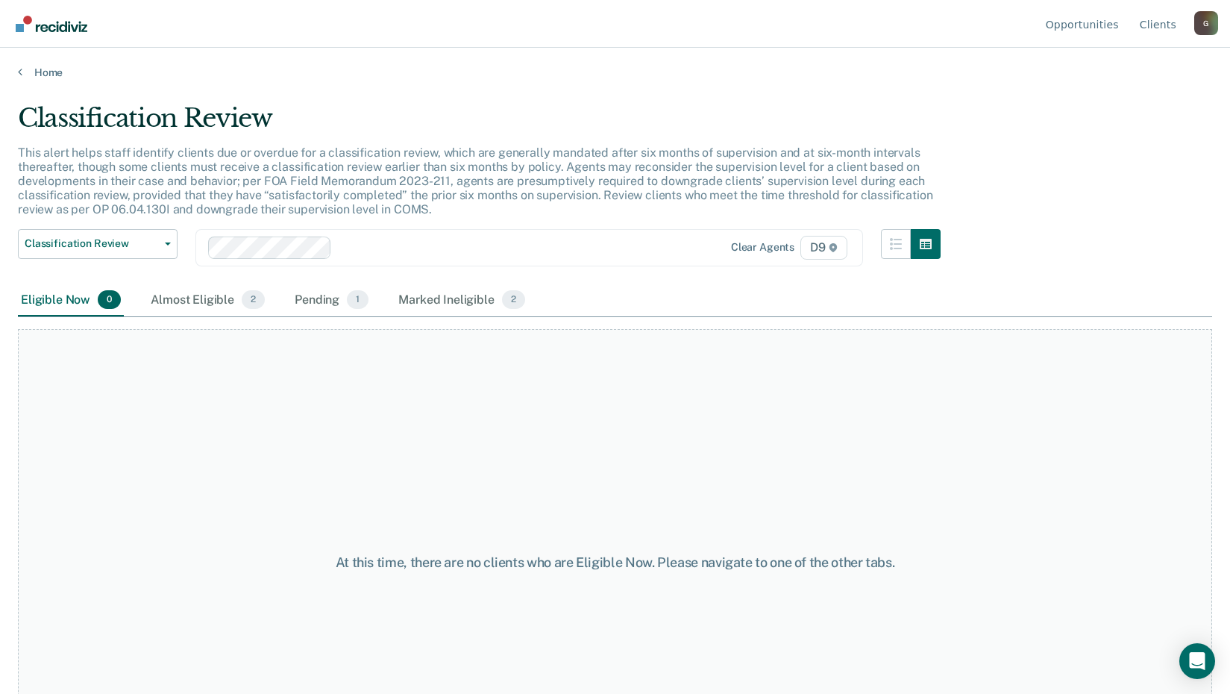
click at [206, 295] on div "Almost Eligible 2" at bounding box center [208, 300] width 120 height 33
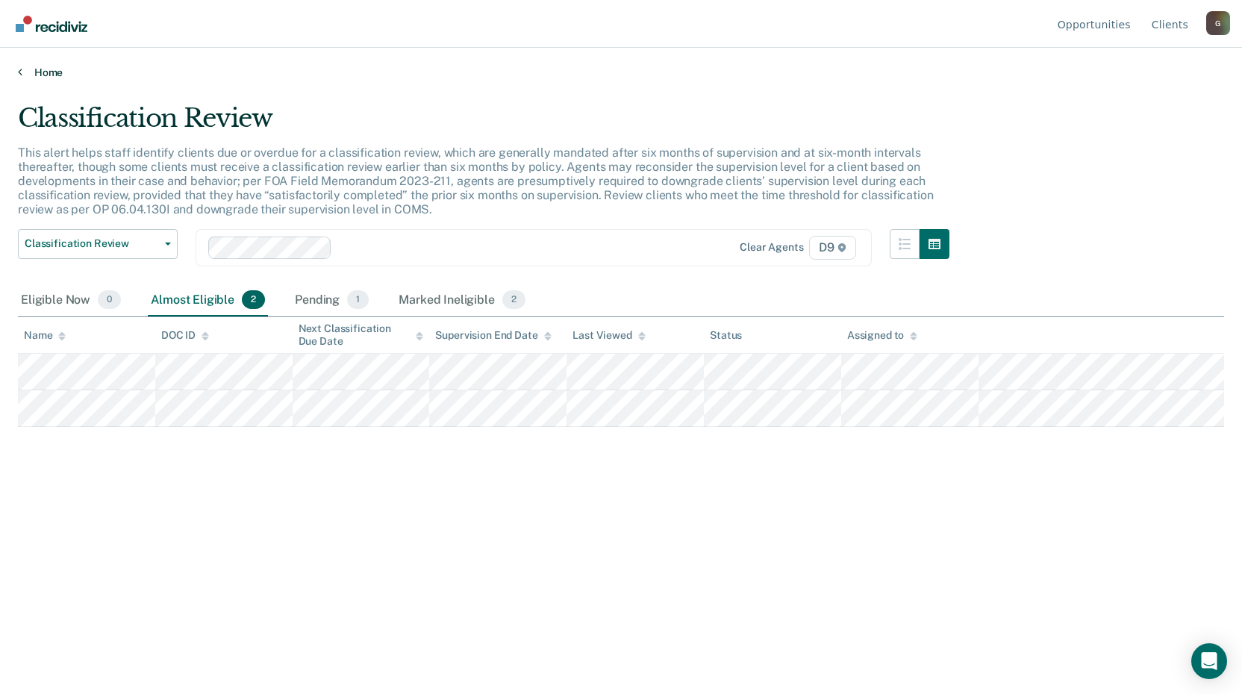
click at [47, 70] on link "Home" at bounding box center [621, 72] width 1206 height 13
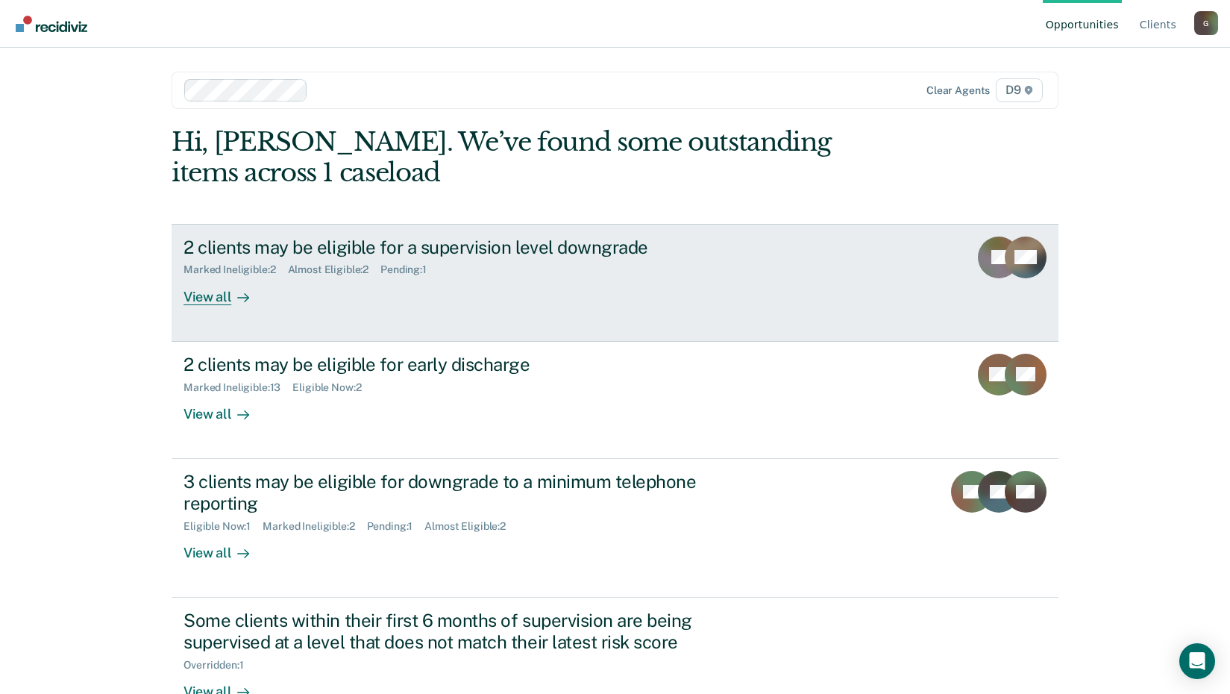
click at [325, 251] on div "2 clients may be eligible for a supervision level downgrade" at bounding box center [446, 248] width 524 height 22
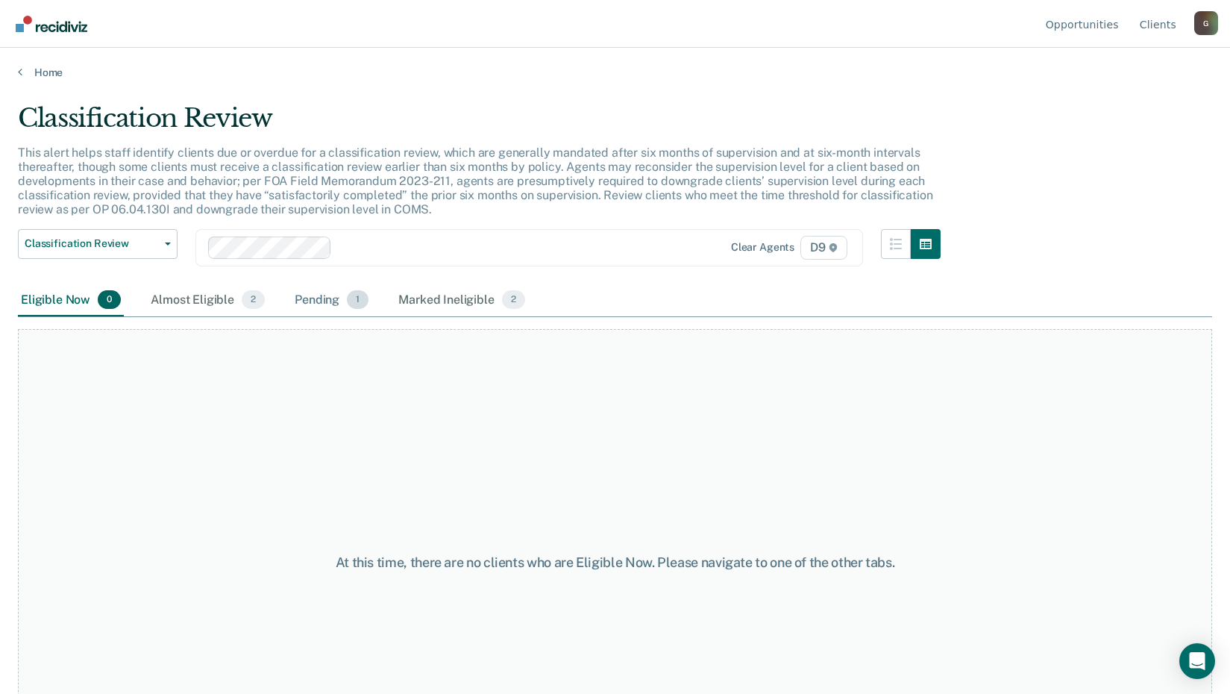
click at [352, 295] on span "1" at bounding box center [358, 299] width 22 height 19
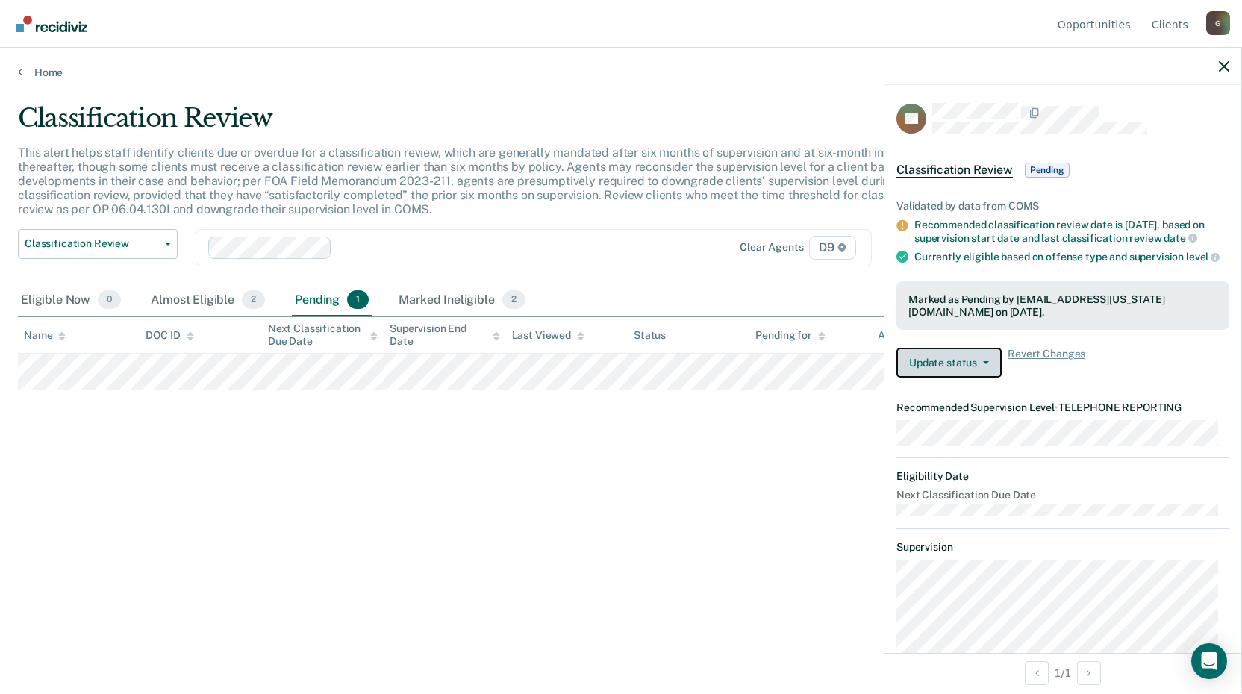
click at [960, 360] on button "Update status" at bounding box center [948, 363] width 105 height 30
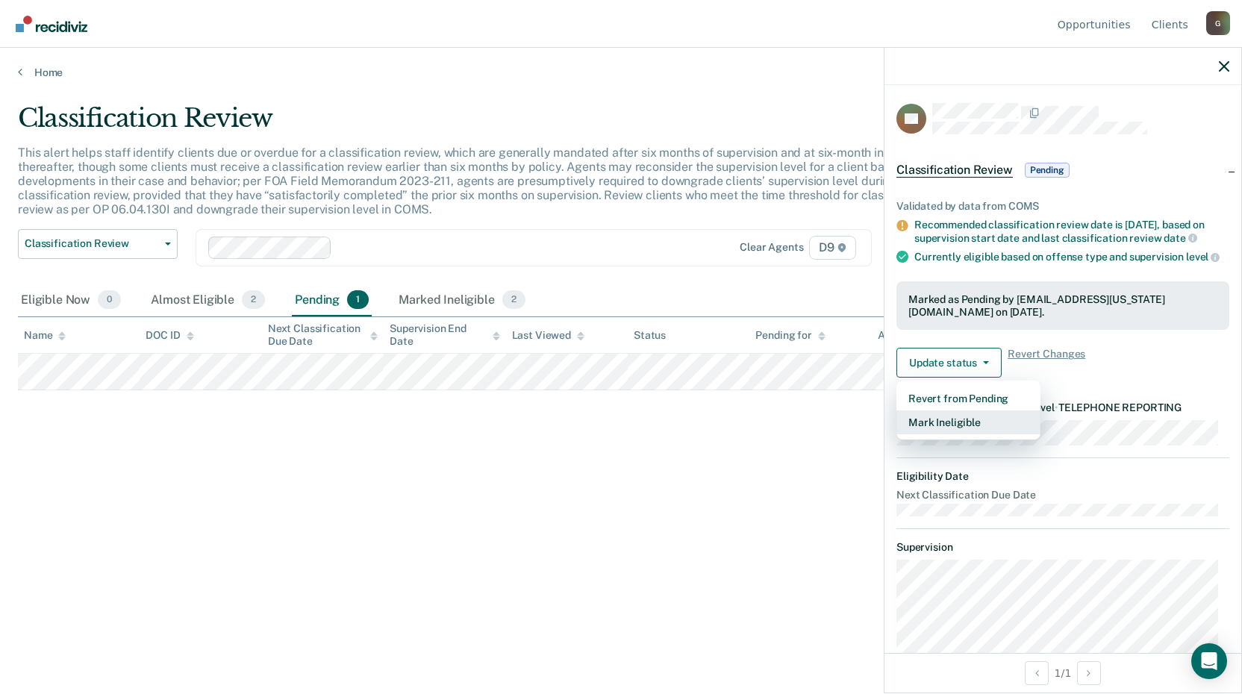
click at [986, 419] on button "Mark Ineligible" at bounding box center [968, 422] width 144 height 24
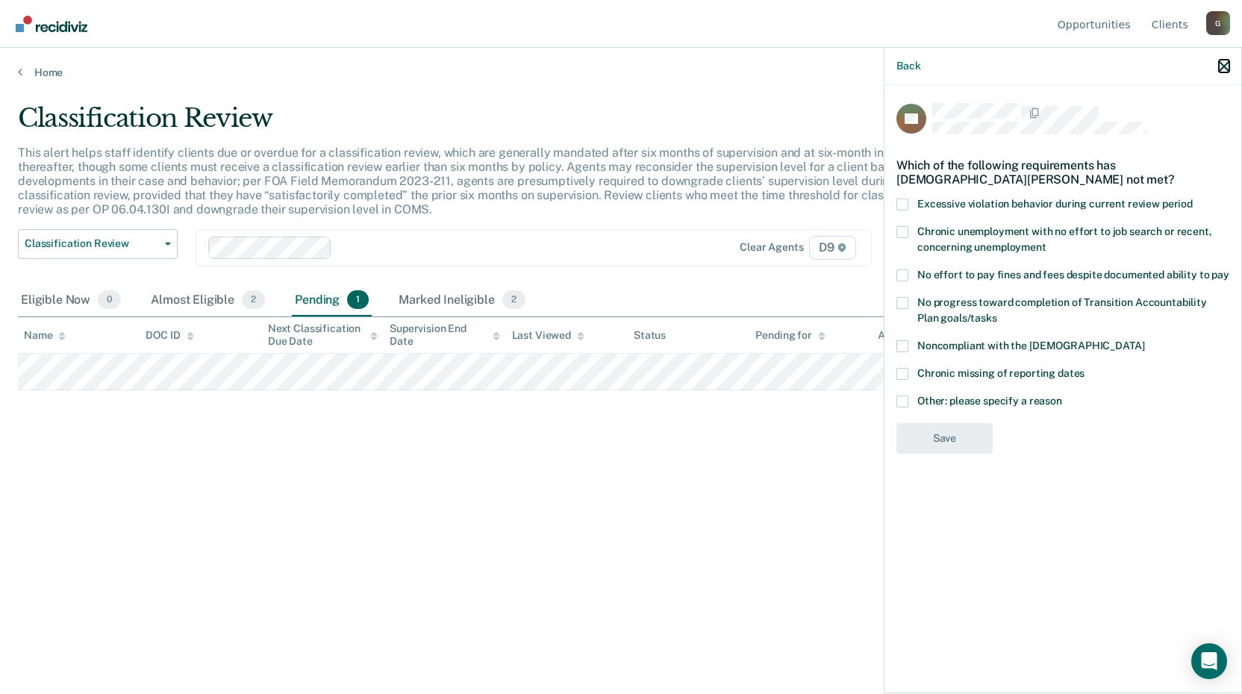
click at [1224, 65] on icon "button" at bounding box center [1223, 66] width 10 height 10
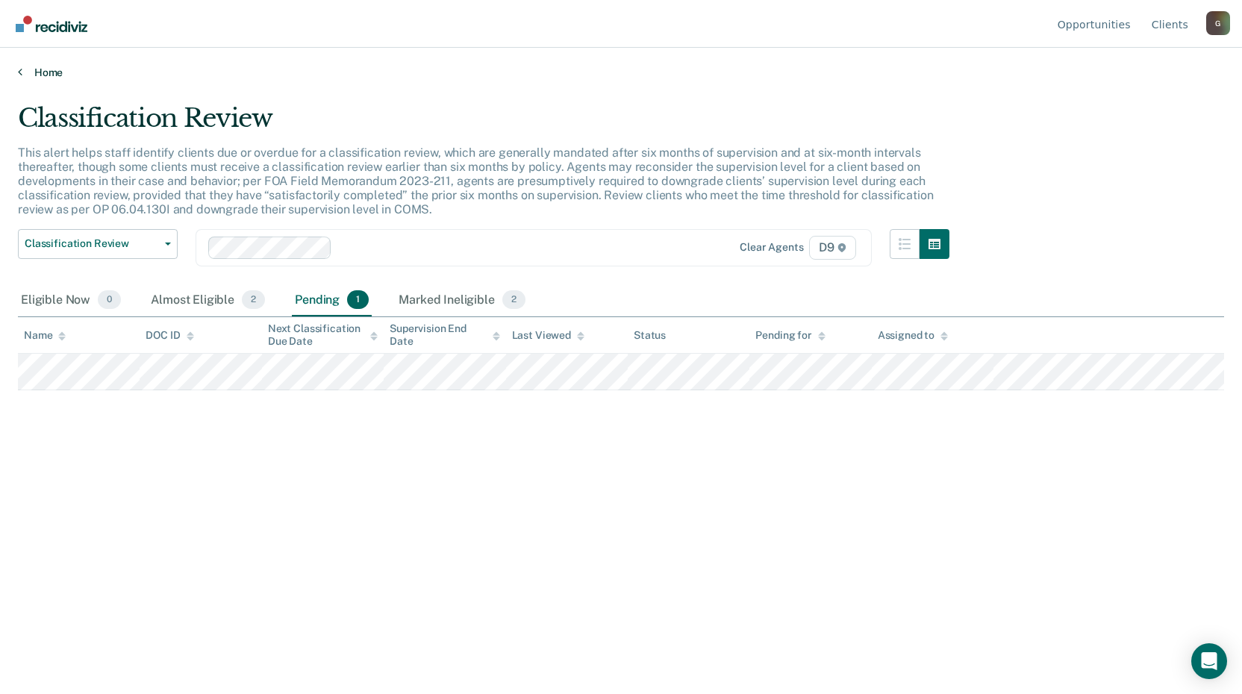
click at [43, 72] on link "Home" at bounding box center [621, 72] width 1206 height 13
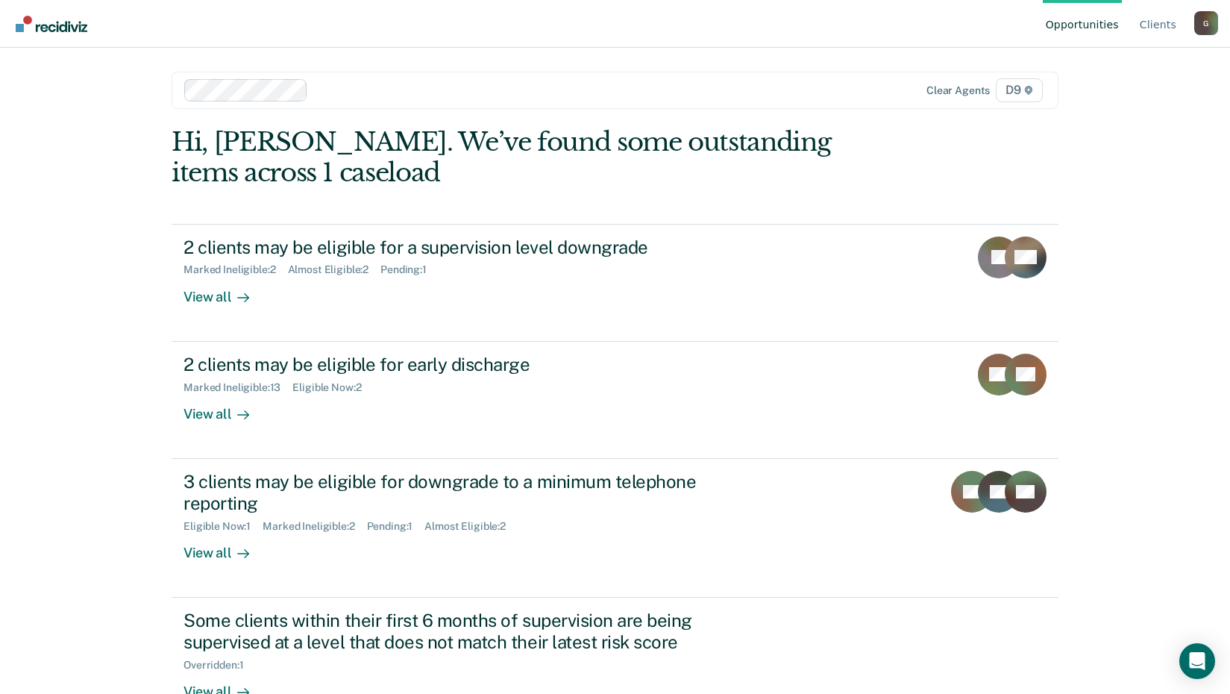
scroll to position [43, 0]
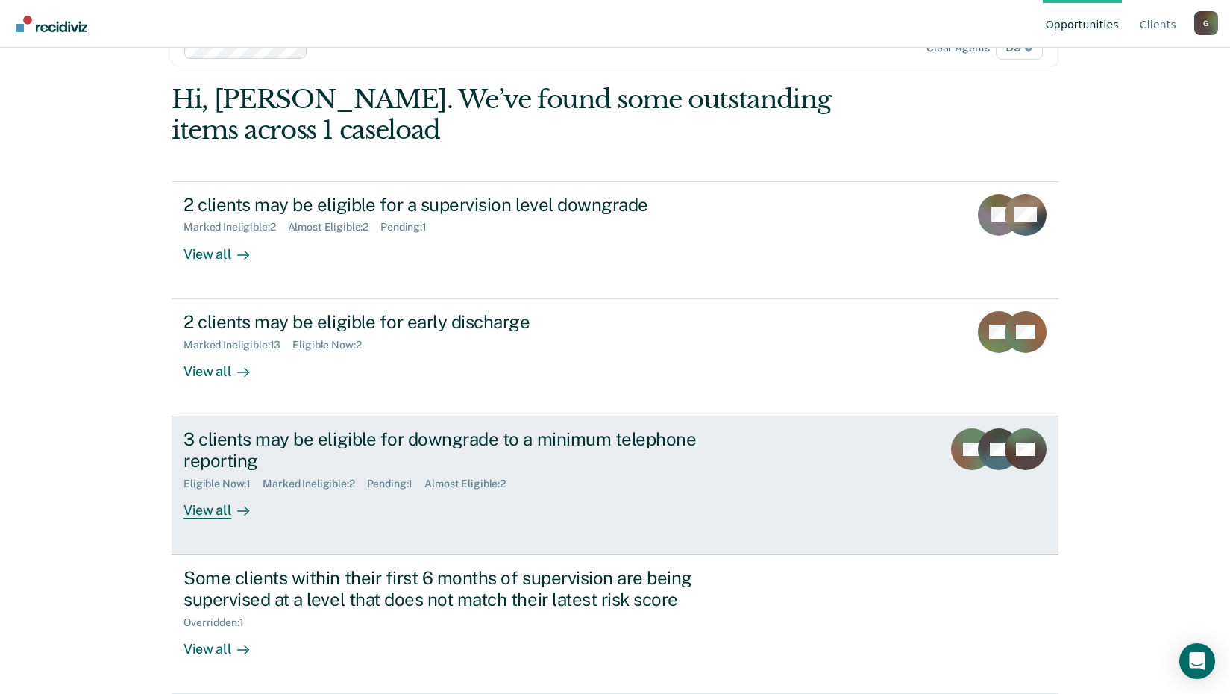
click at [473, 440] on div "3 clients may be eligible for downgrade to a minimum telephone reporting" at bounding box center [446, 449] width 524 height 43
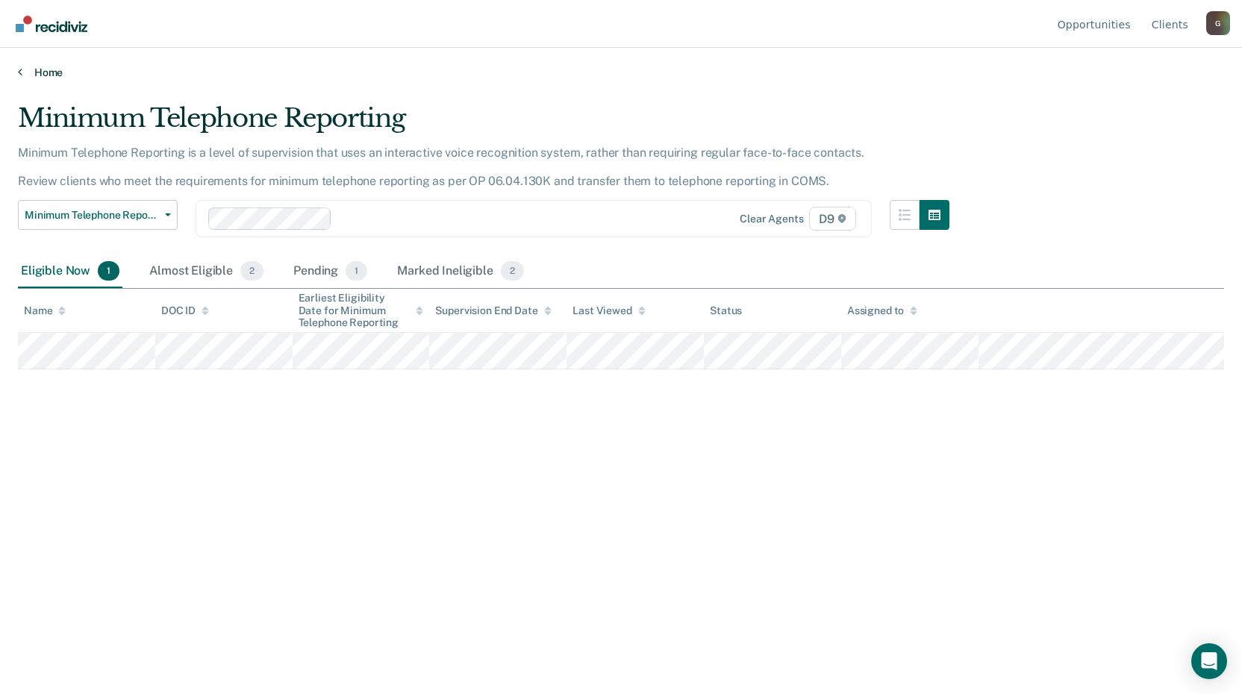
click at [47, 74] on link "Home" at bounding box center [621, 72] width 1206 height 13
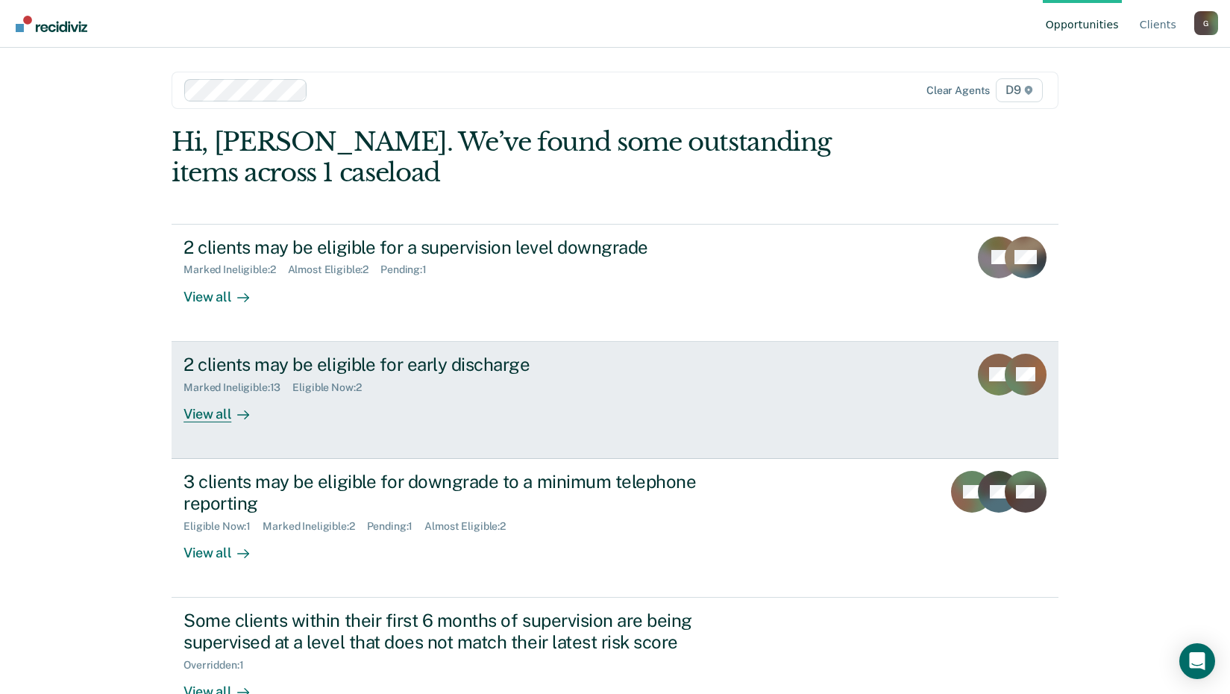
click at [297, 364] on div "2 clients may be eligible for early discharge" at bounding box center [446, 365] width 524 height 22
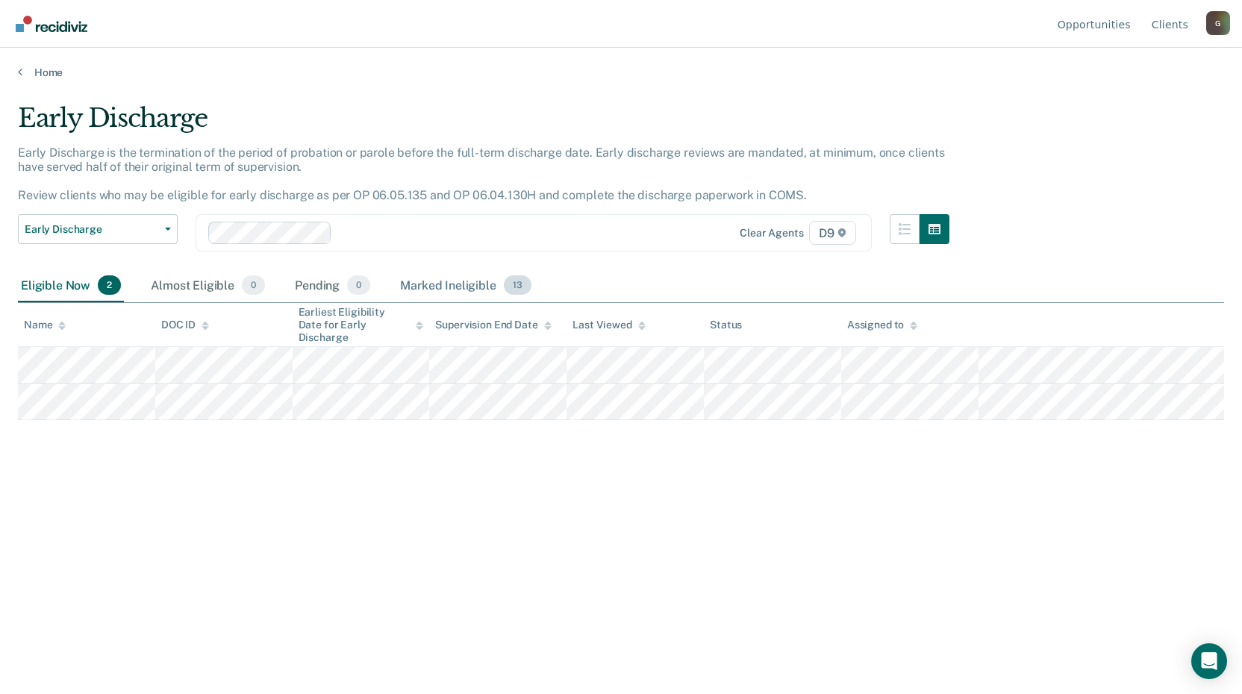
click at [440, 281] on div "Marked Ineligible 13" at bounding box center [465, 285] width 137 height 33
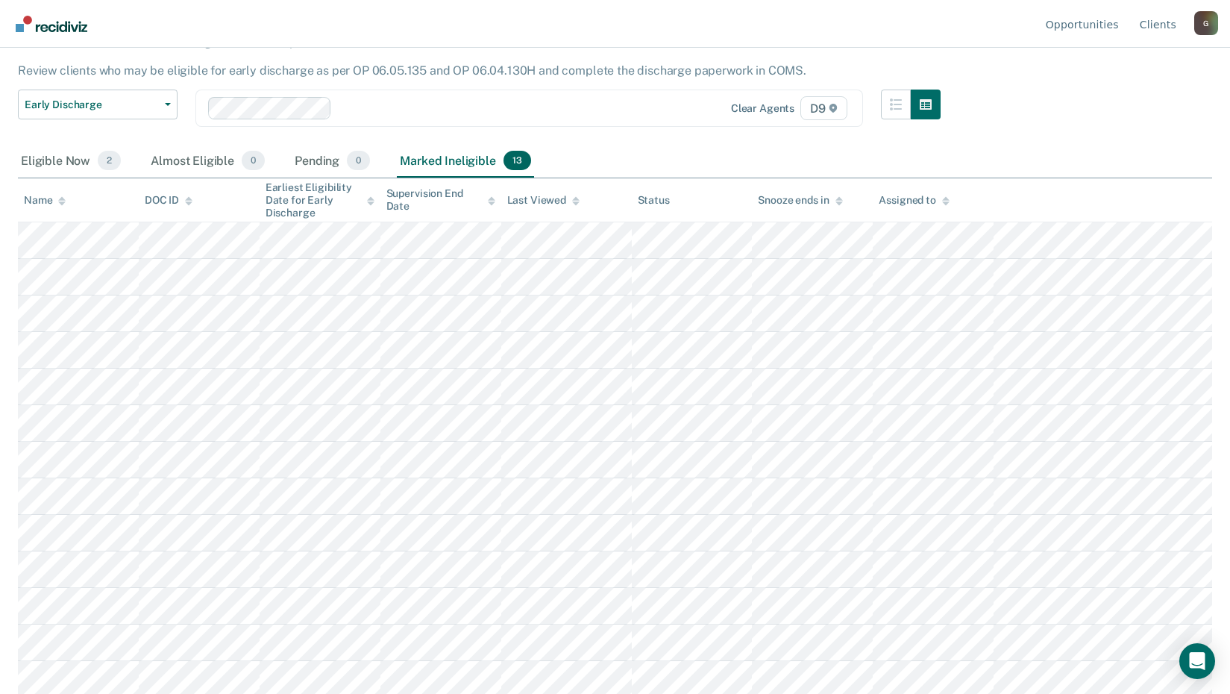
scroll to position [128, 0]
click at [70, 154] on div "Eligible Now 2" at bounding box center [71, 157] width 106 height 33
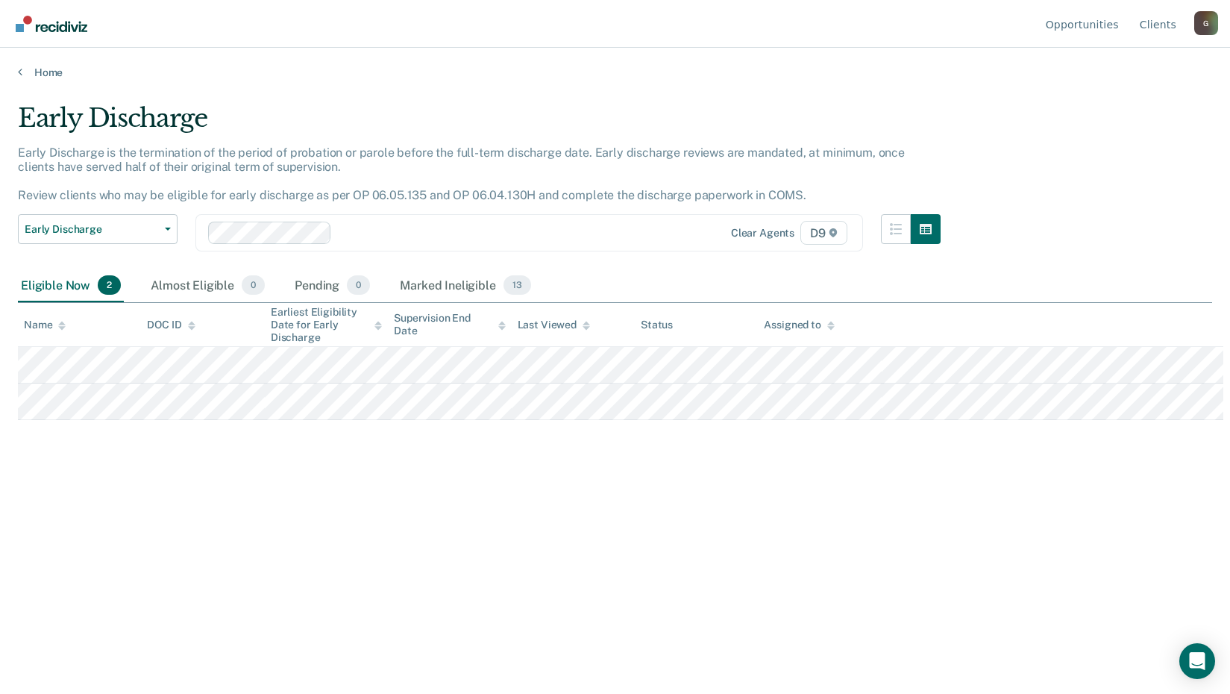
scroll to position [0, 0]
drag, startPoint x: 477, startPoint y: 468, endPoint x: 1057, endPoint y: 539, distance: 584.9
click at [1057, 539] on div "Early Discharge Early Discharge is the termination of the period of probation o…" at bounding box center [621, 342] width 1206 height 479
click at [996, 606] on div "Early Discharge Early Discharge is the termination of the period of probation o…" at bounding box center [621, 366] width 1206 height 527
click at [51, 73] on link "Home" at bounding box center [621, 72] width 1206 height 13
